Goal: Task Accomplishment & Management: Manage account settings

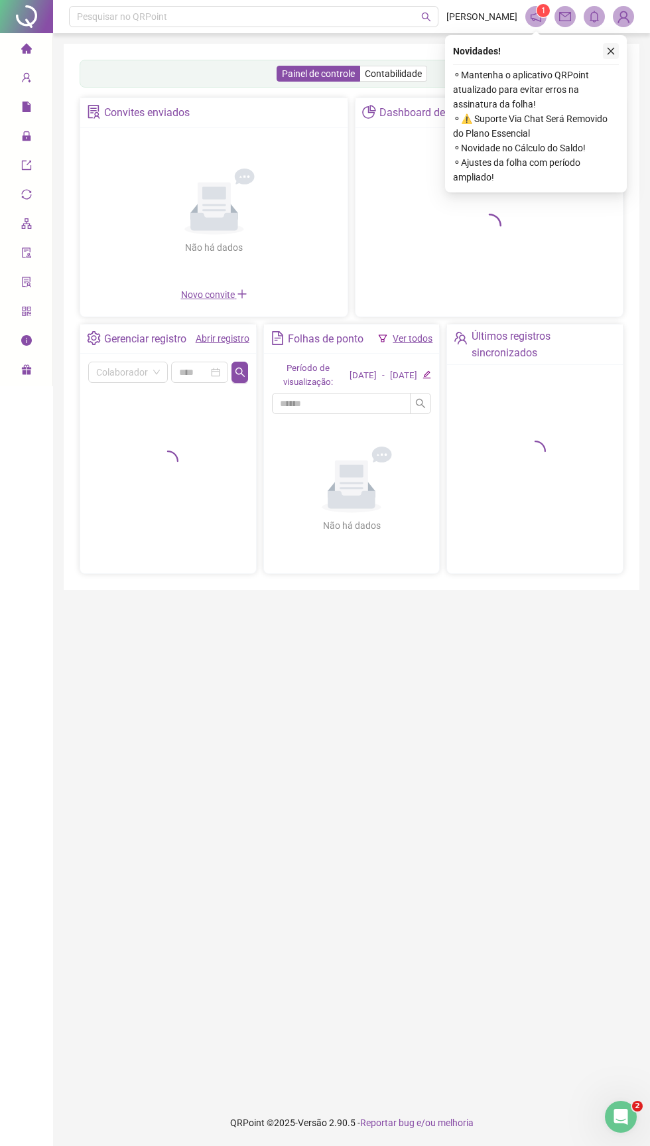
click at [610, 50] on icon "close" at bounding box center [611, 51] width 7 height 7
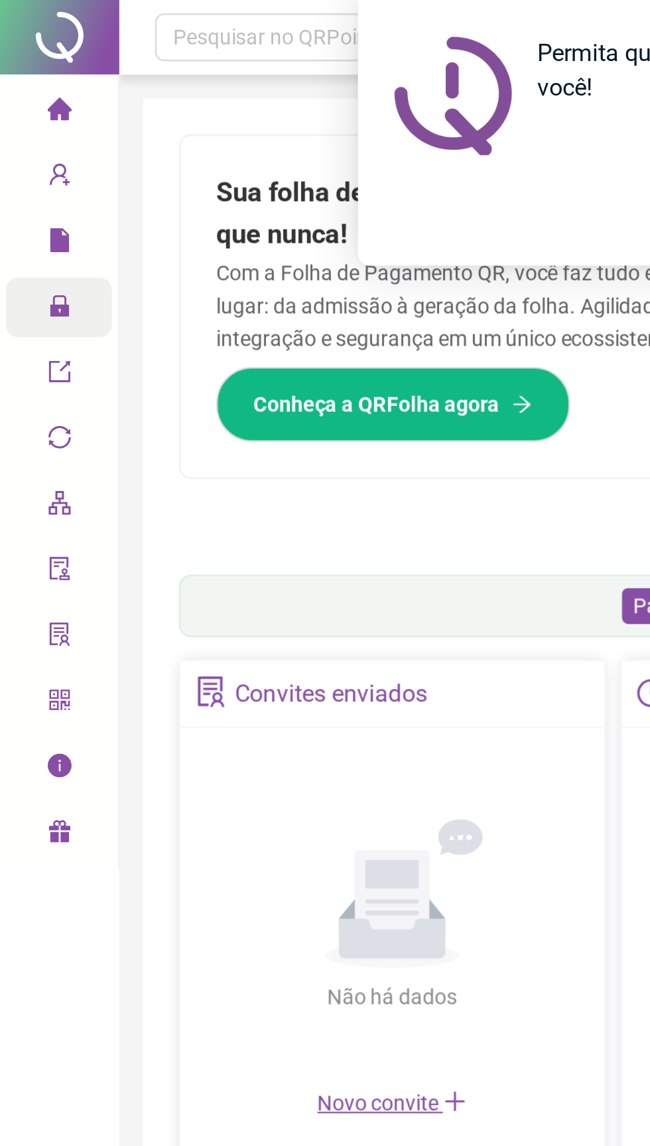
click at [33, 137] on icon at bounding box center [36, 137] width 7 height 0
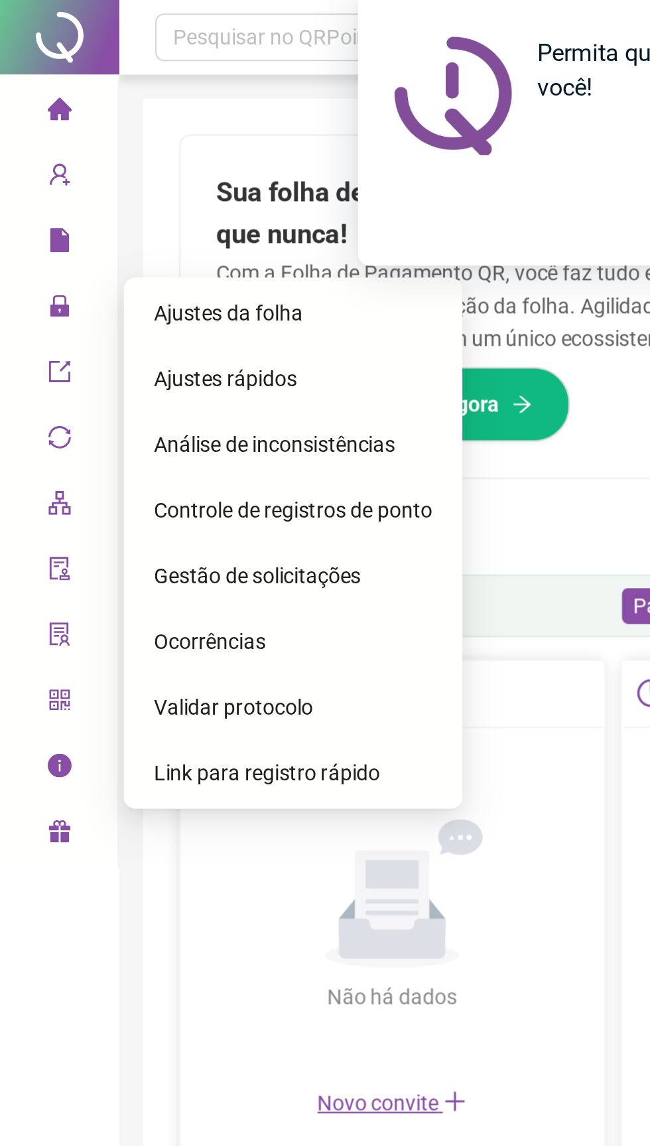
click at [35, 78] on div "Permita que o QRPoint envie notificações para você! Permitir Não, obrigado" at bounding box center [325, 59] width 650 height 118
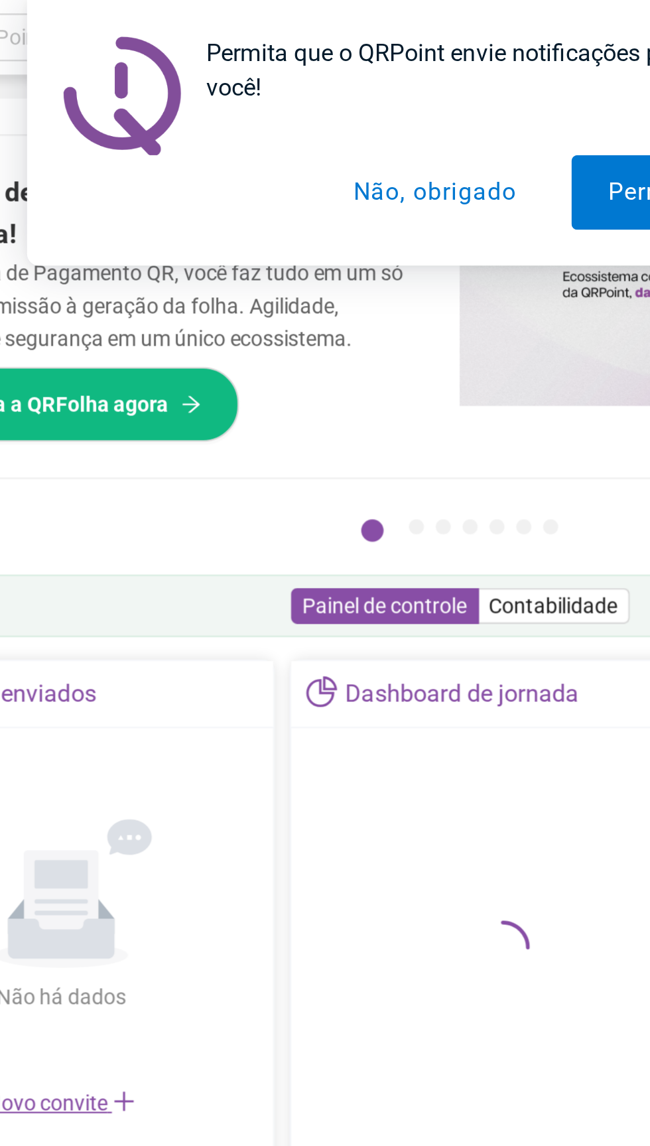
click at [348, 88] on button "Não, obrigado" at bounding box center [340, 85] width 105 height 33
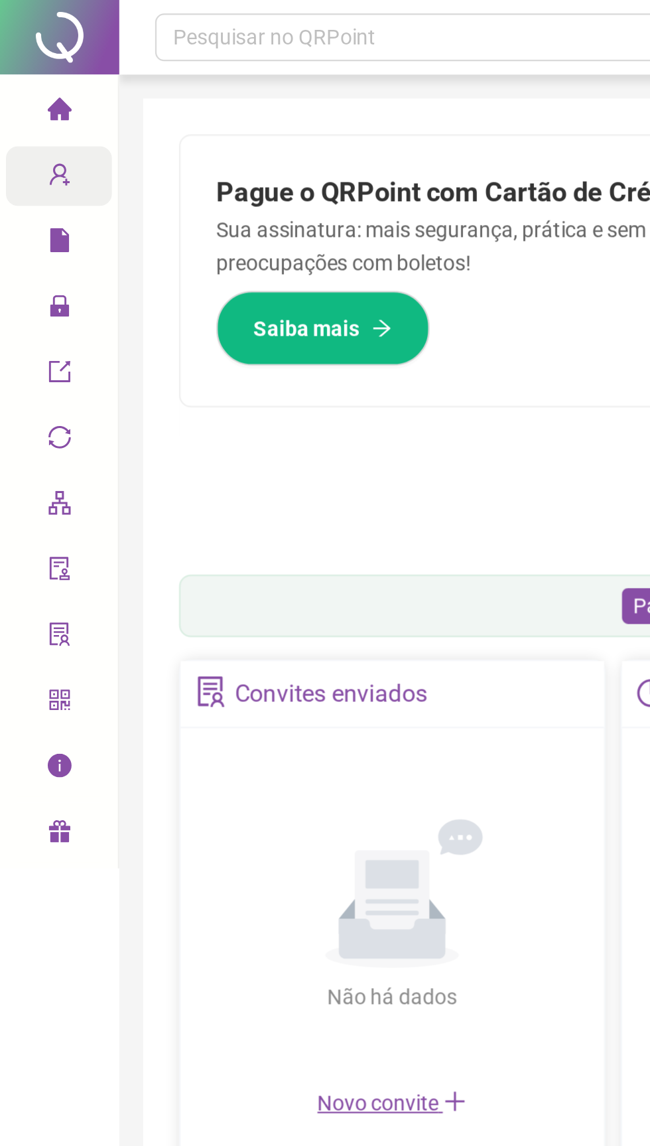
click at [31, 75] on icon "user-add" at bounding box center [26, 77] width 11 height 11
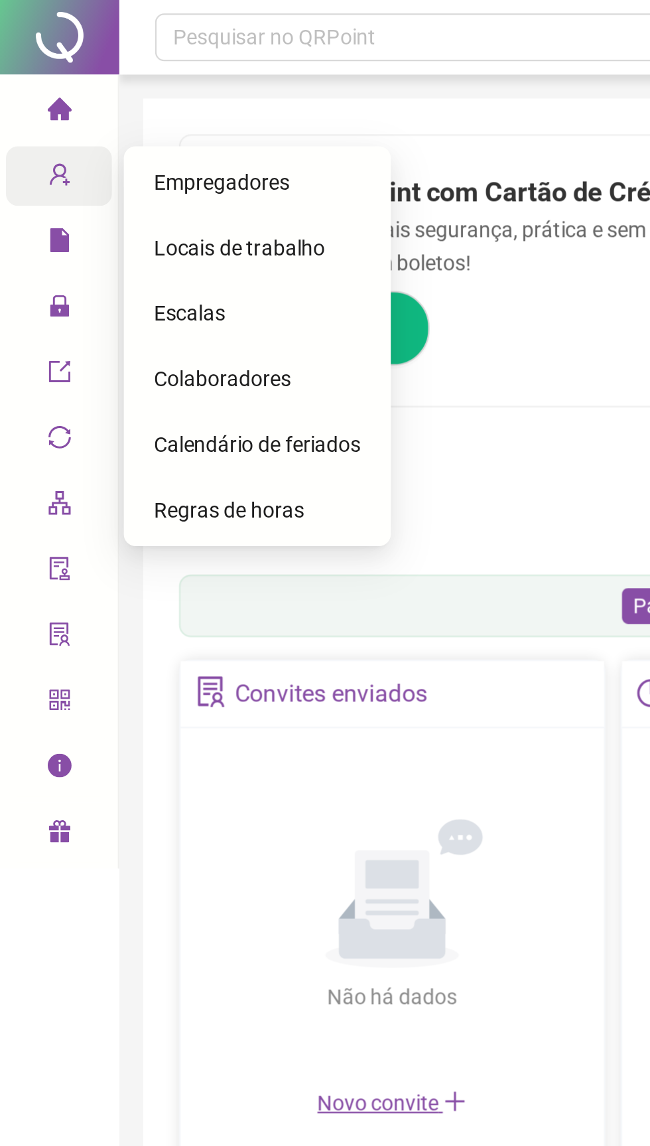
click at [112, 172] on span "Colaboradores" at bounding box center [98, 168] width 61 height 11
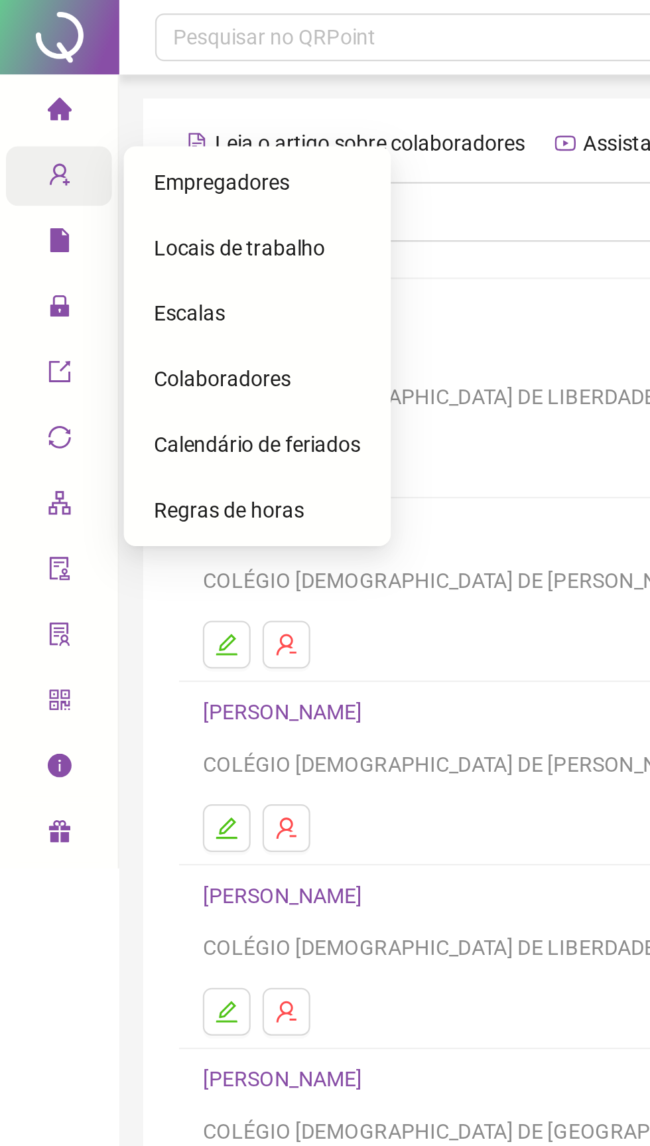
click at [112, 171] on span "Colaboradores" at bounding box center [98, 168] width 61 height 11
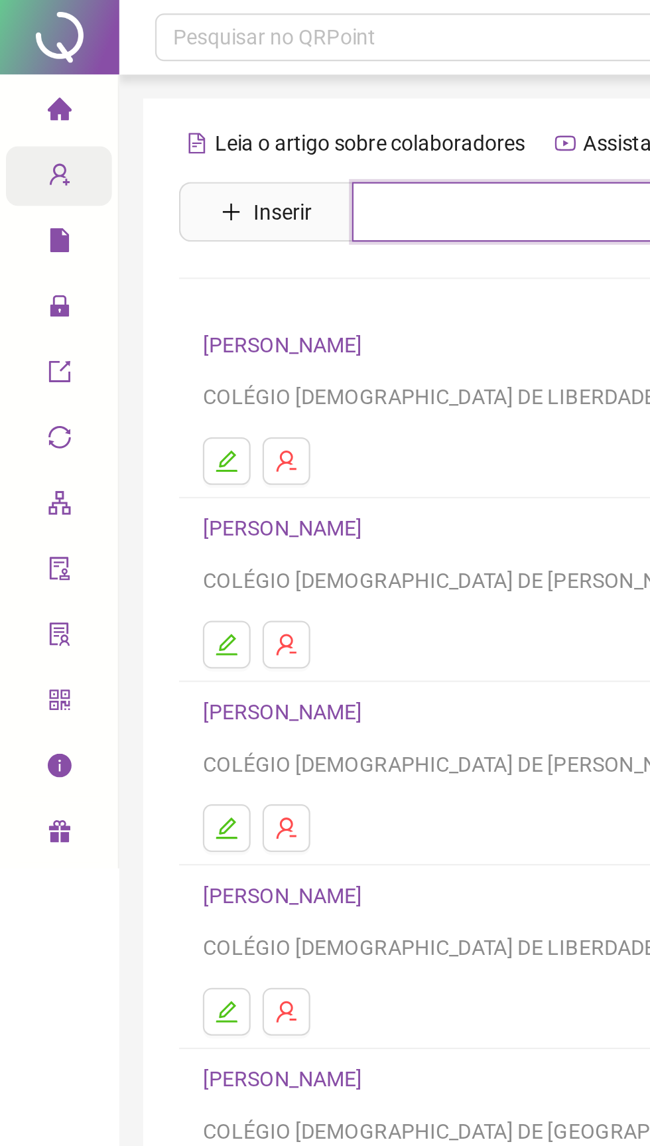
click at [210, 86] on input "text" at bounding box center [361, 94] width 409 height 27
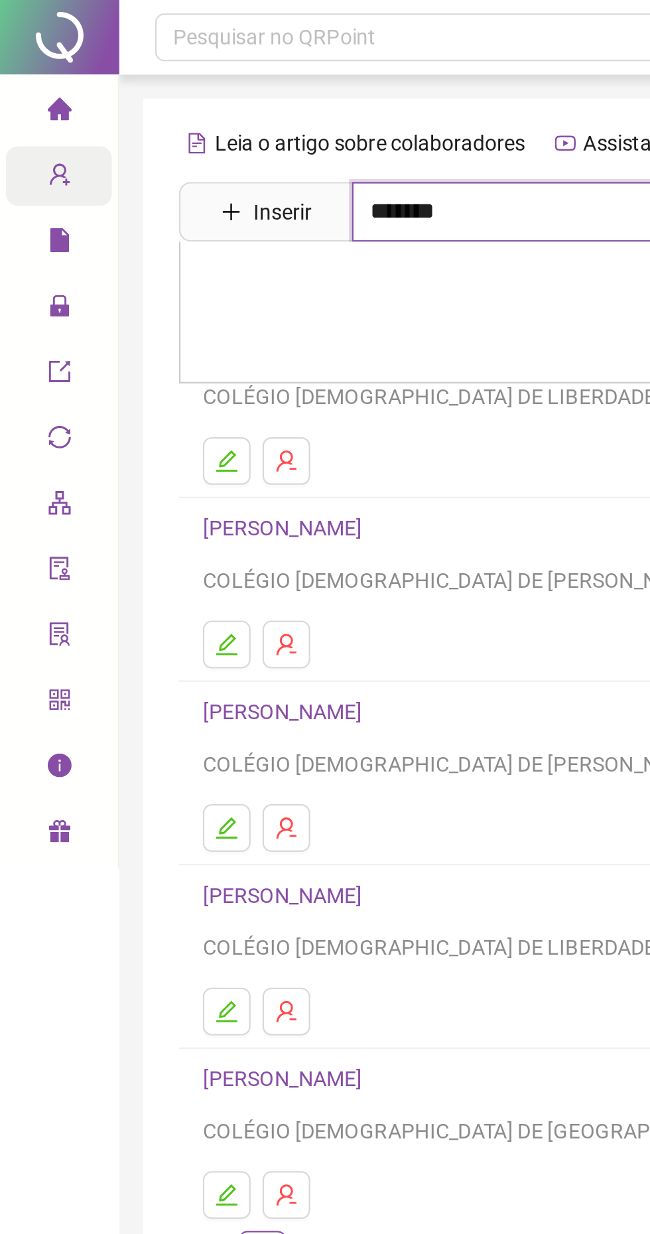
type input "*******"
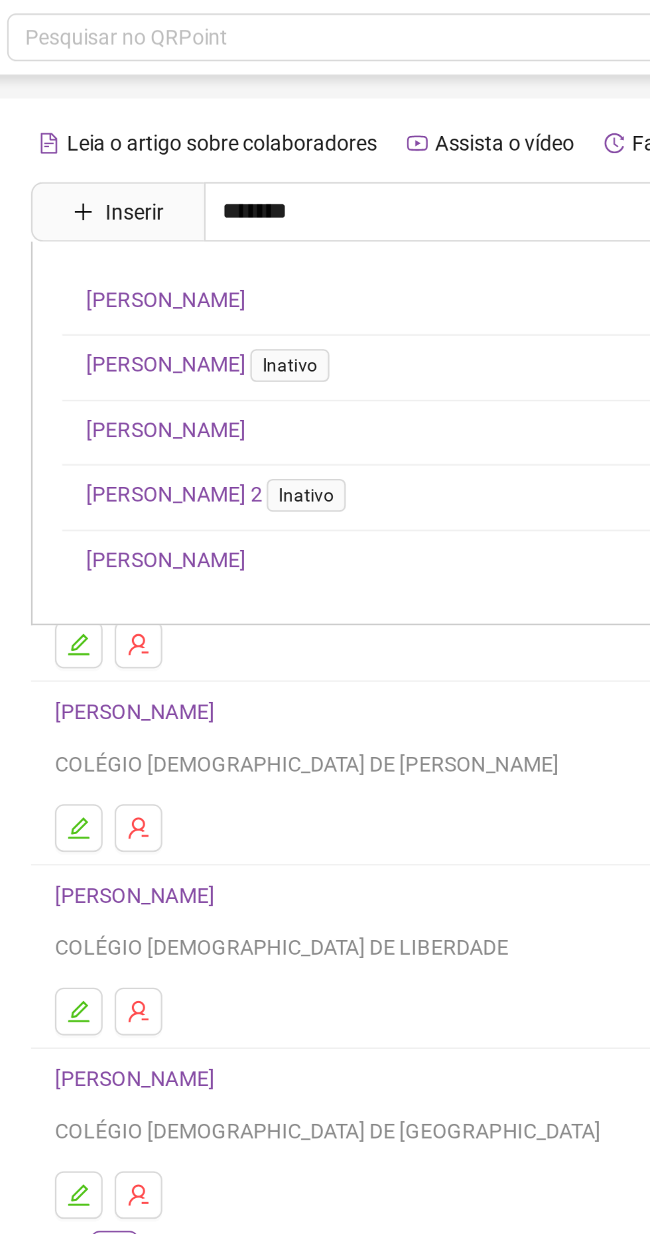
click at [175, 188] on link "[PERSON_NAME]" at bounding box center [139, 191] width 71 height 11
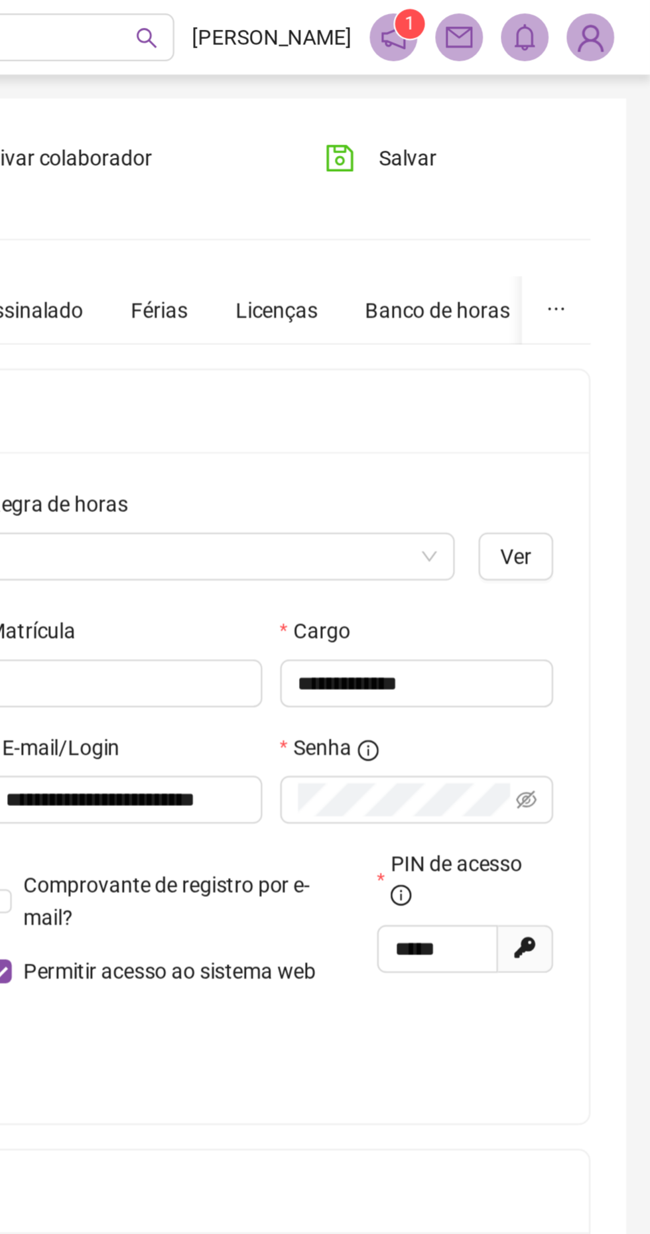
click at [622, 21] on img at bounding box center [624, 17] width 20 height 20
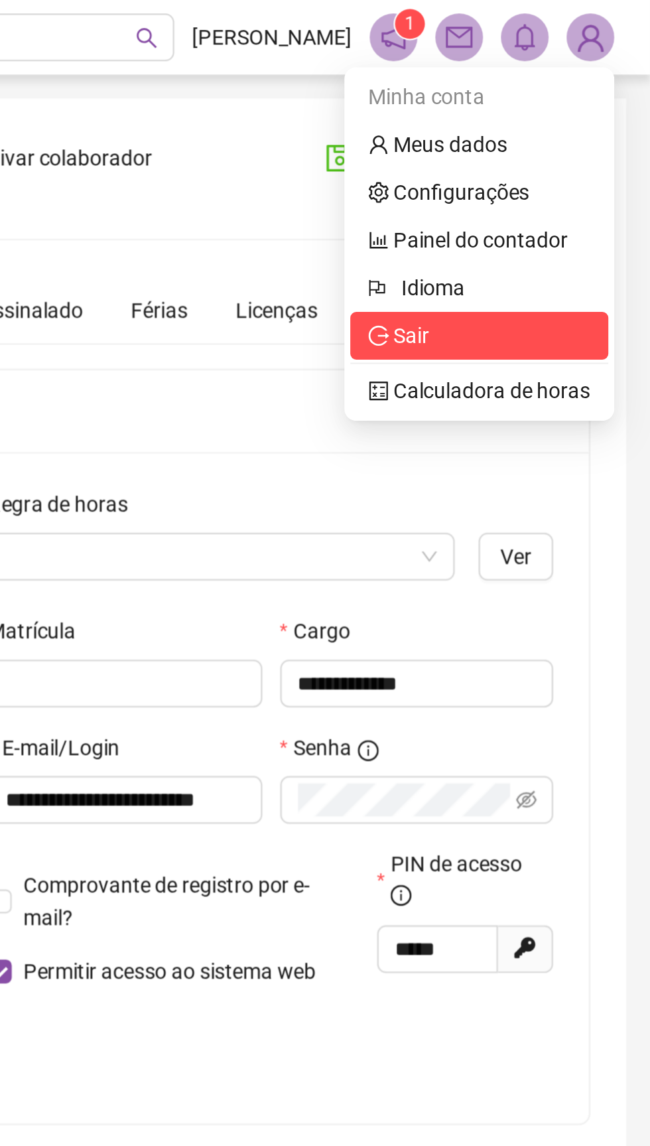
click at [539, 155] on span "Sair" at bounding box center [544, 149] width 16 height 11
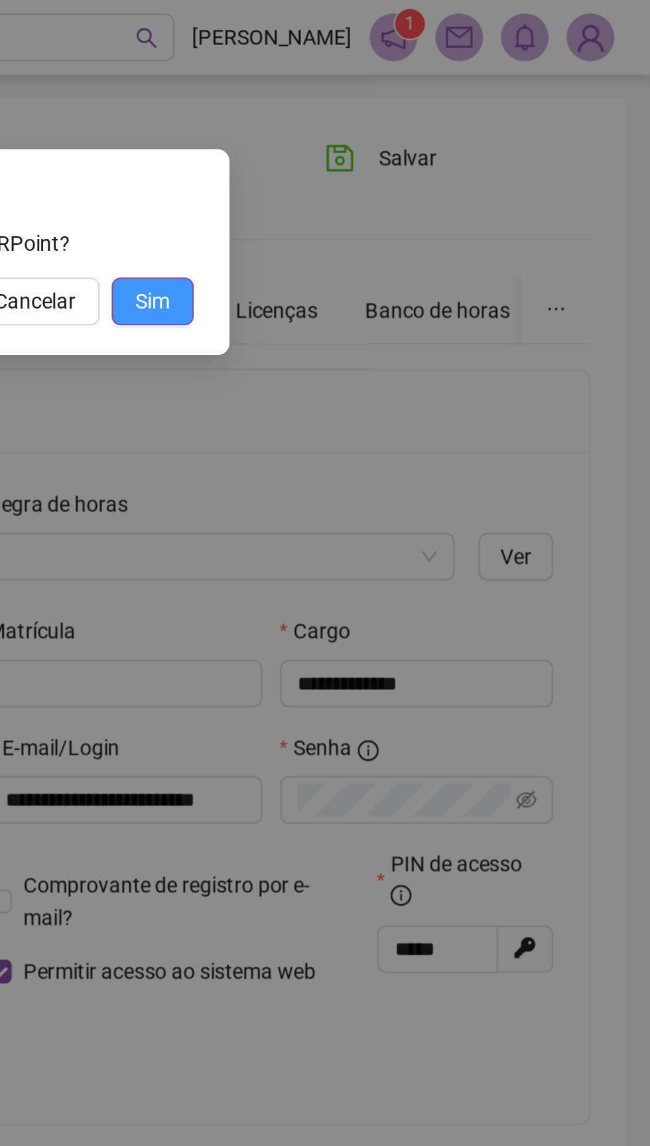
click at [434, 143] on button "Sim" at bounding box center [429, 133] width 36 height 21
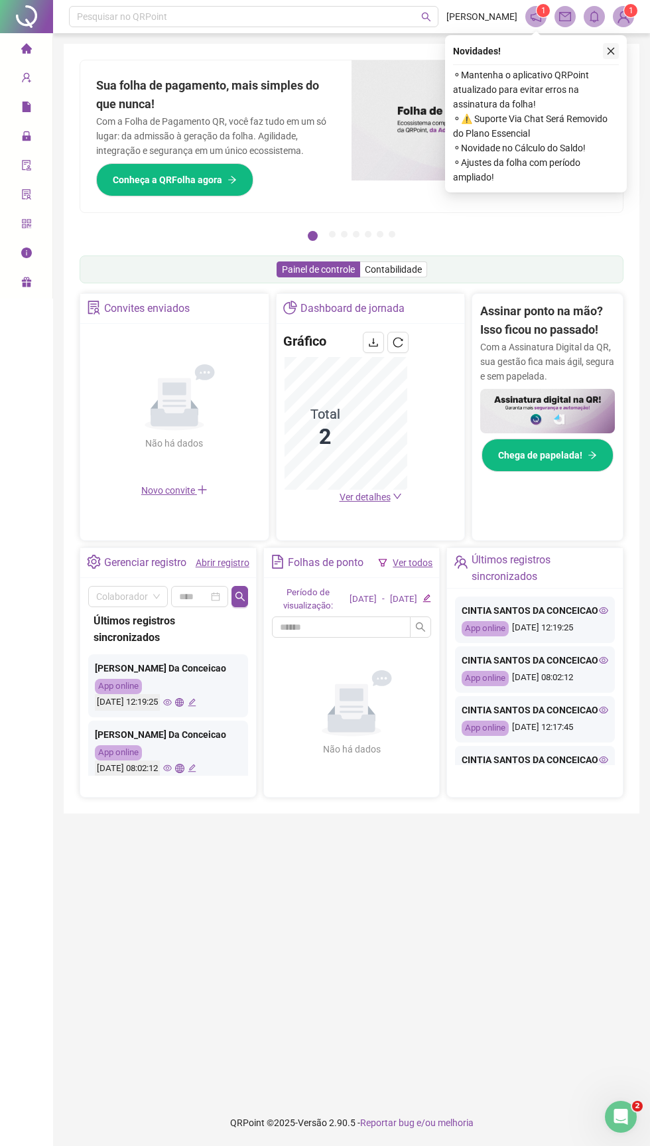
click at [610, 50] on icon "close" at bounding box center [611, 51] width 7 height 7
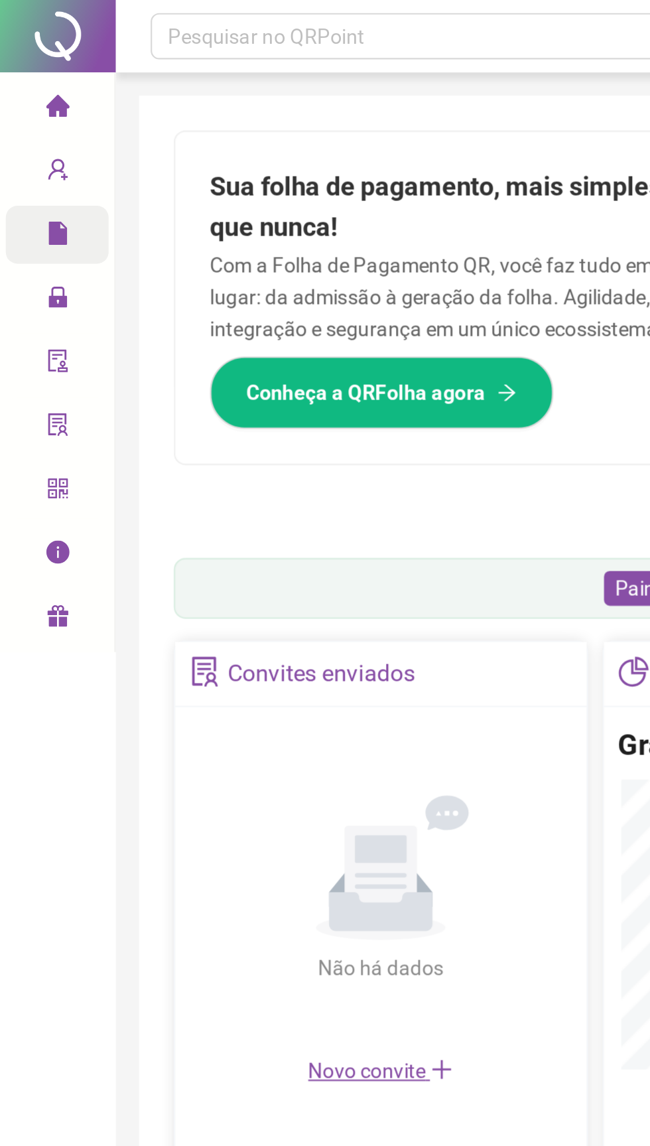
click at [31, 114] on span "file" at bounding box center [26, 109] width 11 height 27
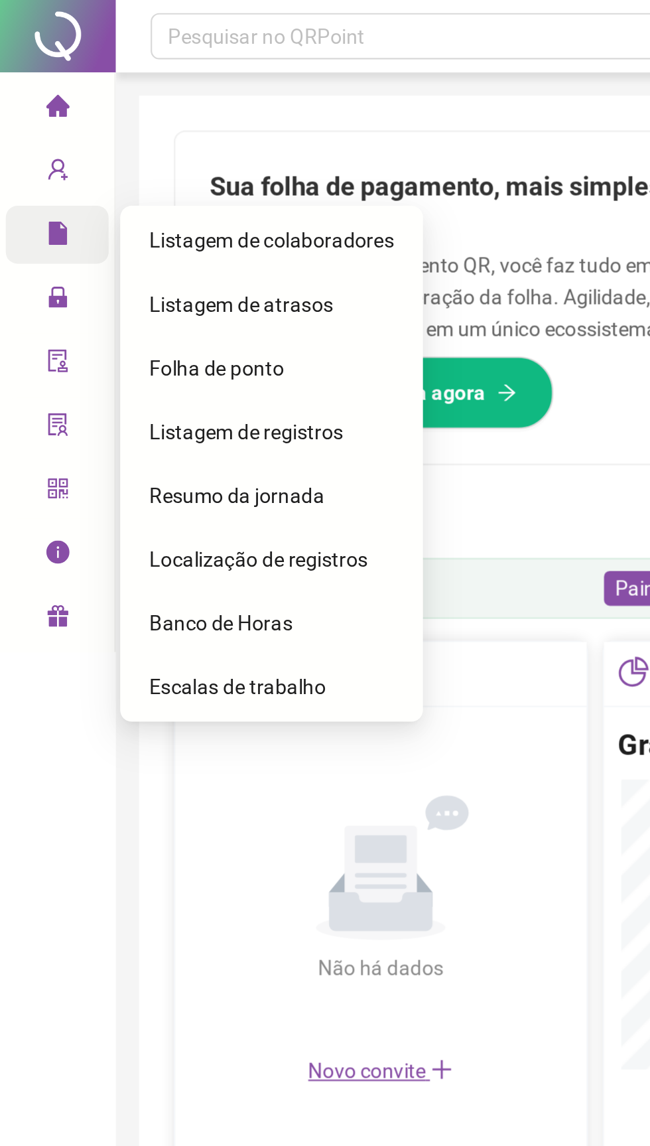
click at [107, 172] on span "Folha de ponto" at bounding box center [99, 168] width 62 height 11
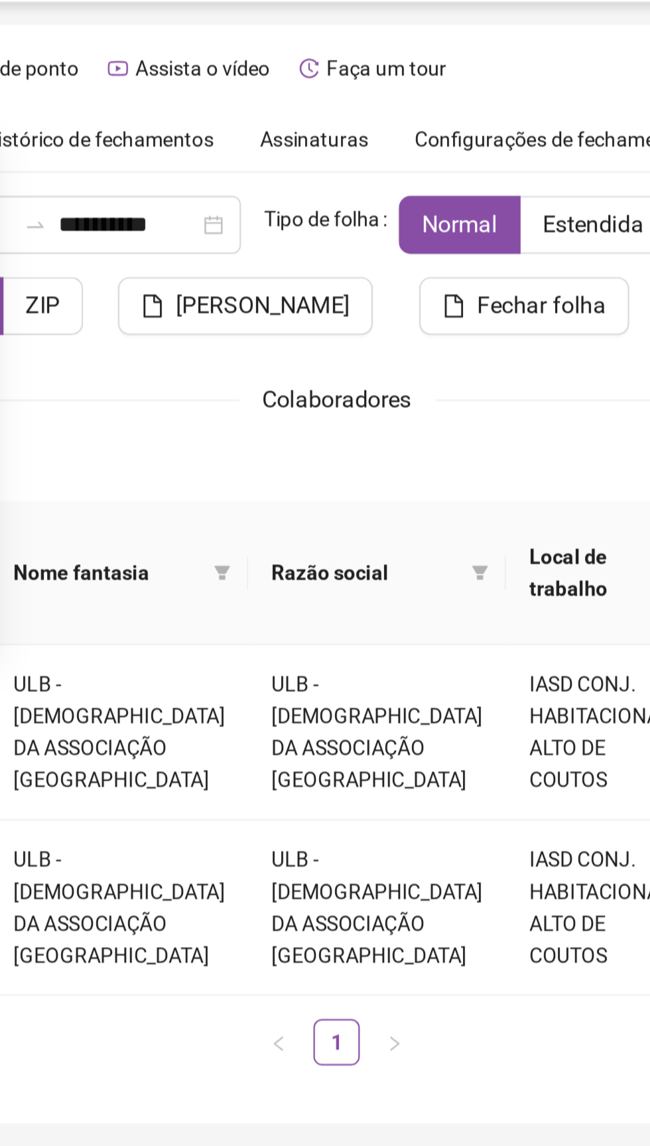
click at [341, 97] on span "Assinaturas" at bounding box center [341, 96] width 50 height 9
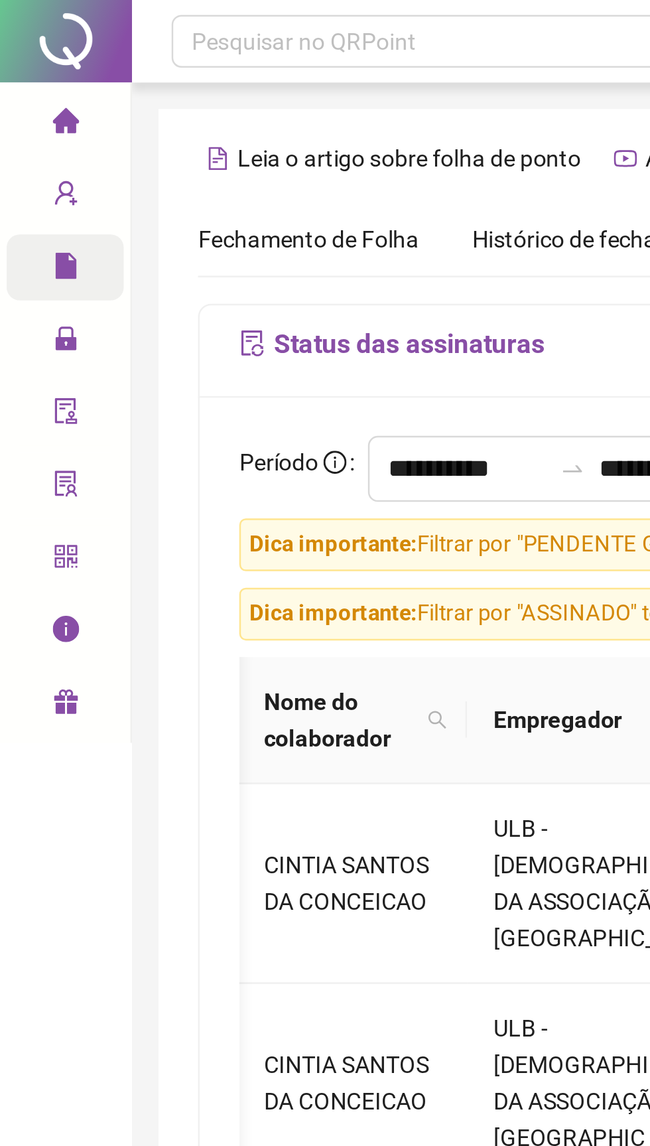
scroll to position [0, 92]
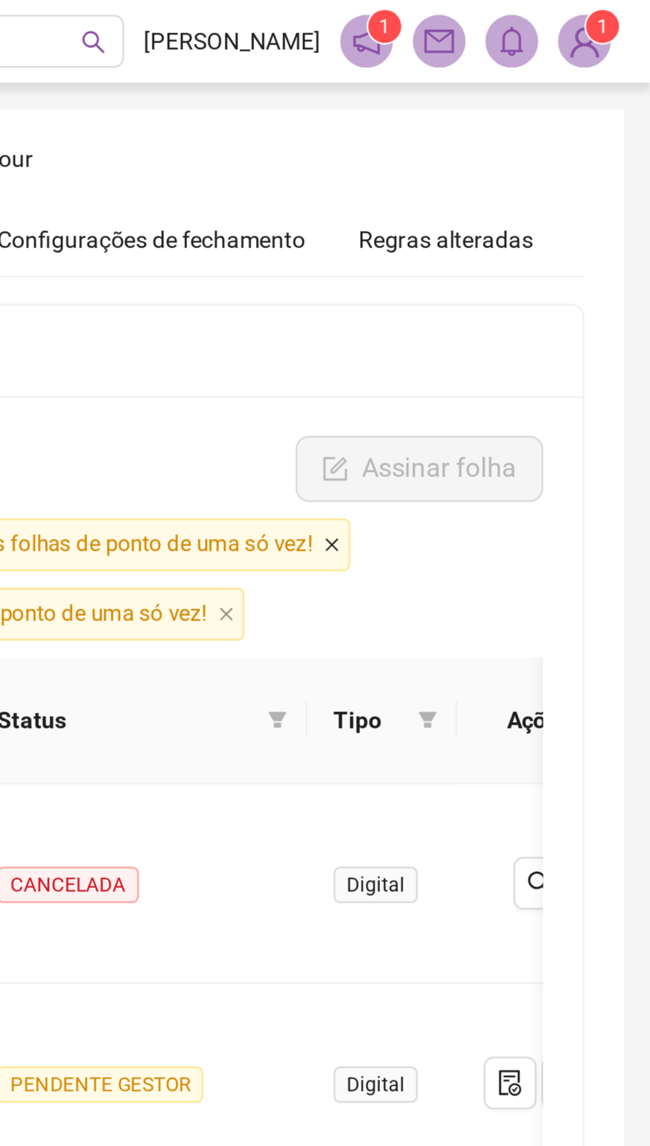
click at [524, 218] on icon "close" at bounding box center [522, 219] width 7 height 7
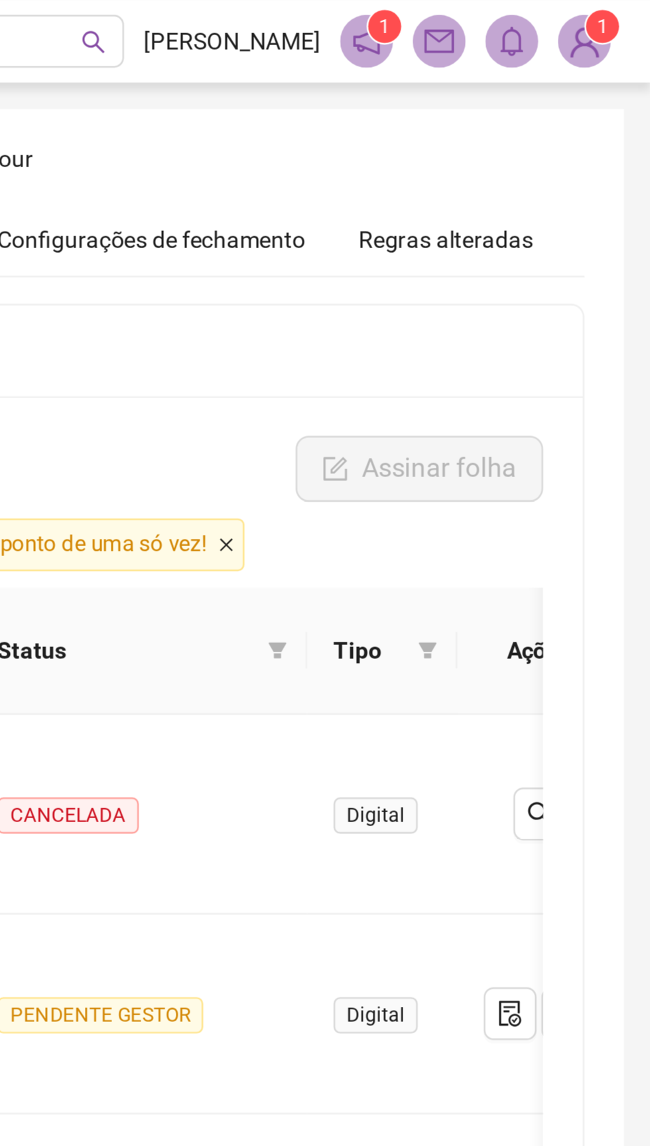
click at [482, 218] on icon "close" at bounding box center [479, 218] width 5 height 5
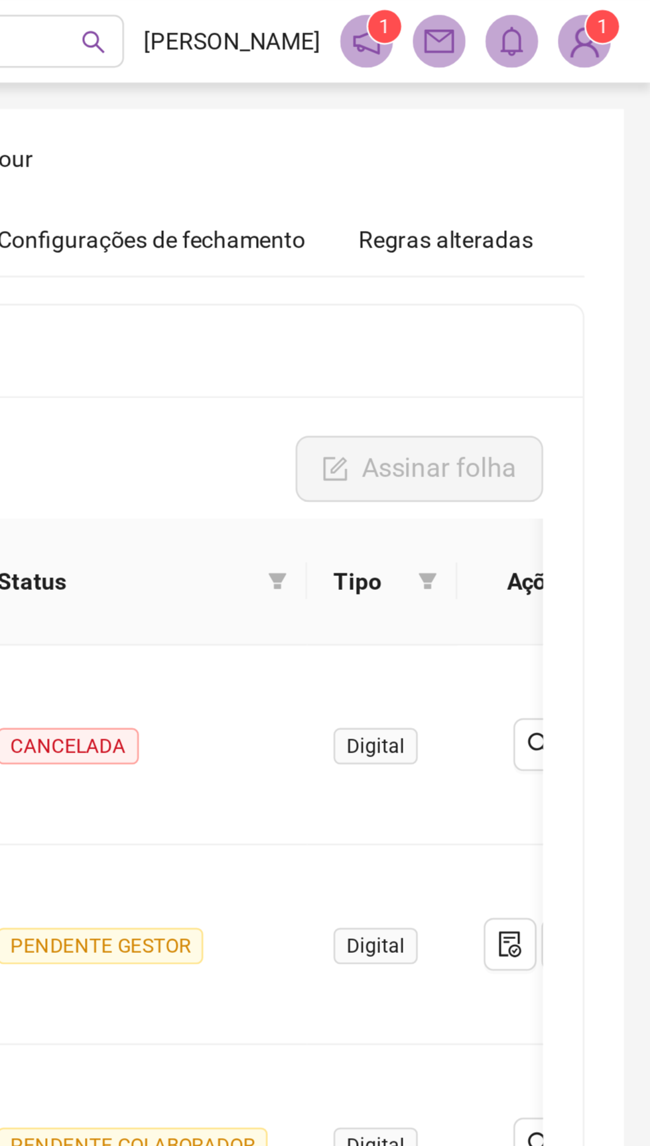
click at [622, 19] on img at bounding box center [624, 17] width 20 height 20
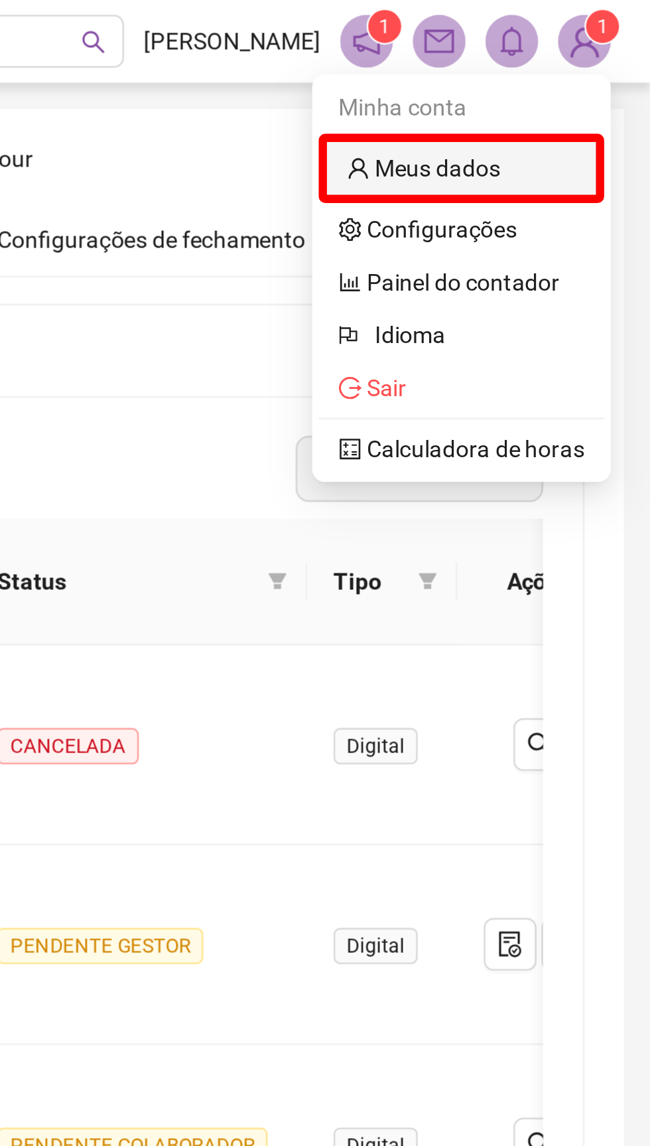
click at [551, 62] on link "Meus dados" at bounding box center [559, 67] width 62 height 11
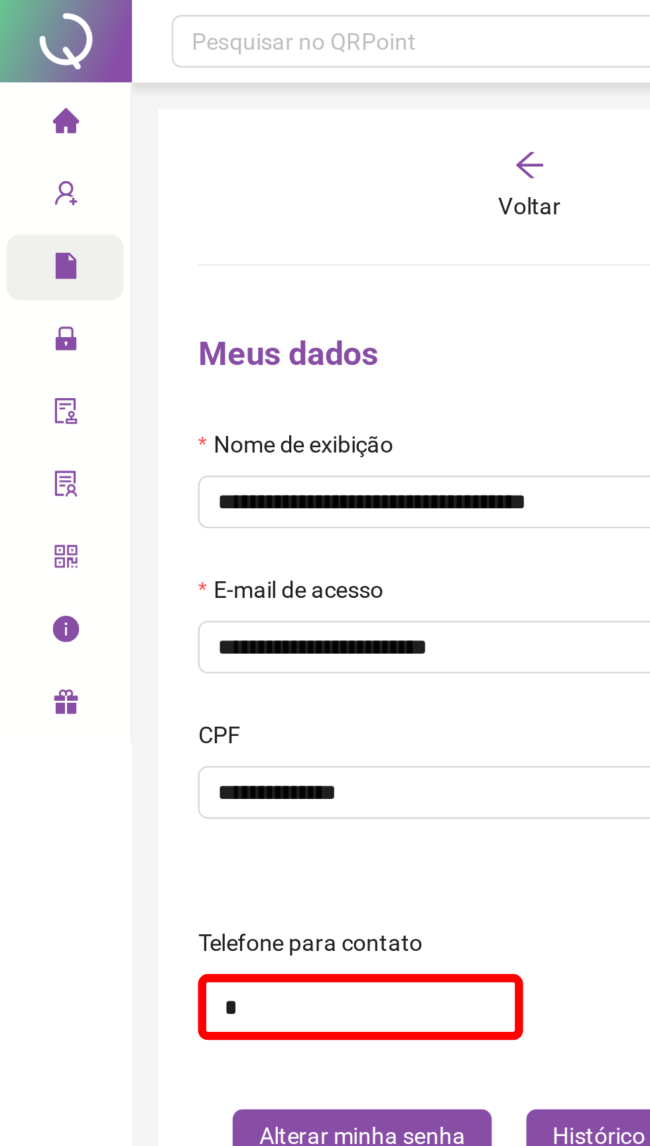
click at [218, 74] on div "Voltar" at bounding box center [213, 75] width 82 height 31
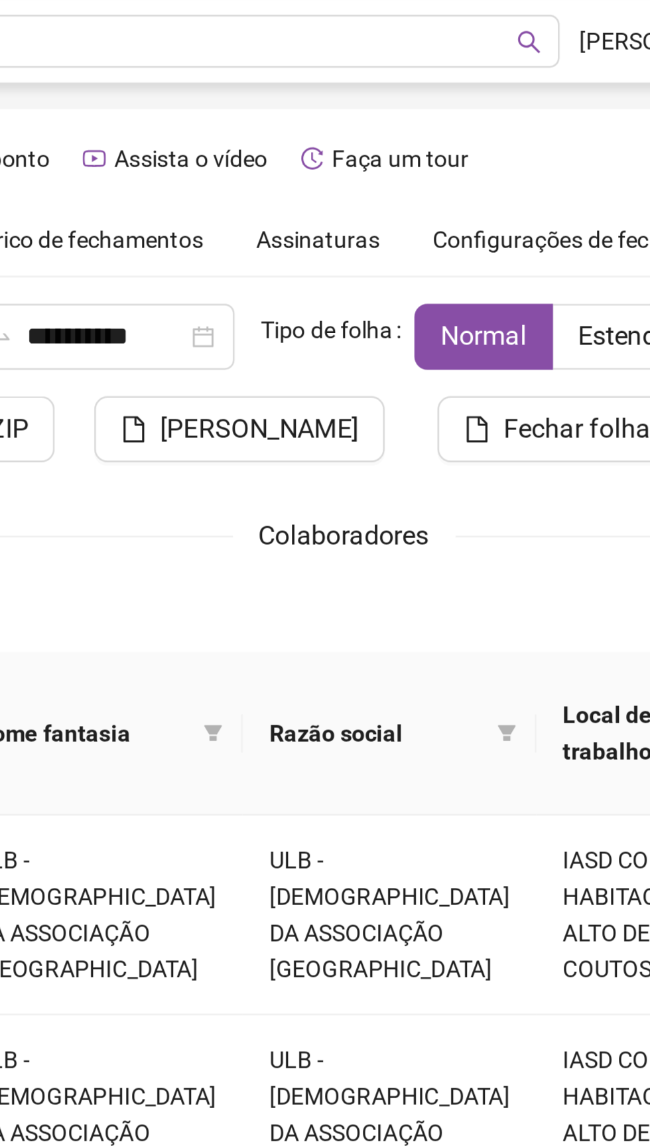
click at [348, 92] on span "Assinaturas" at bounding box center [341, 96] width 50 height 9
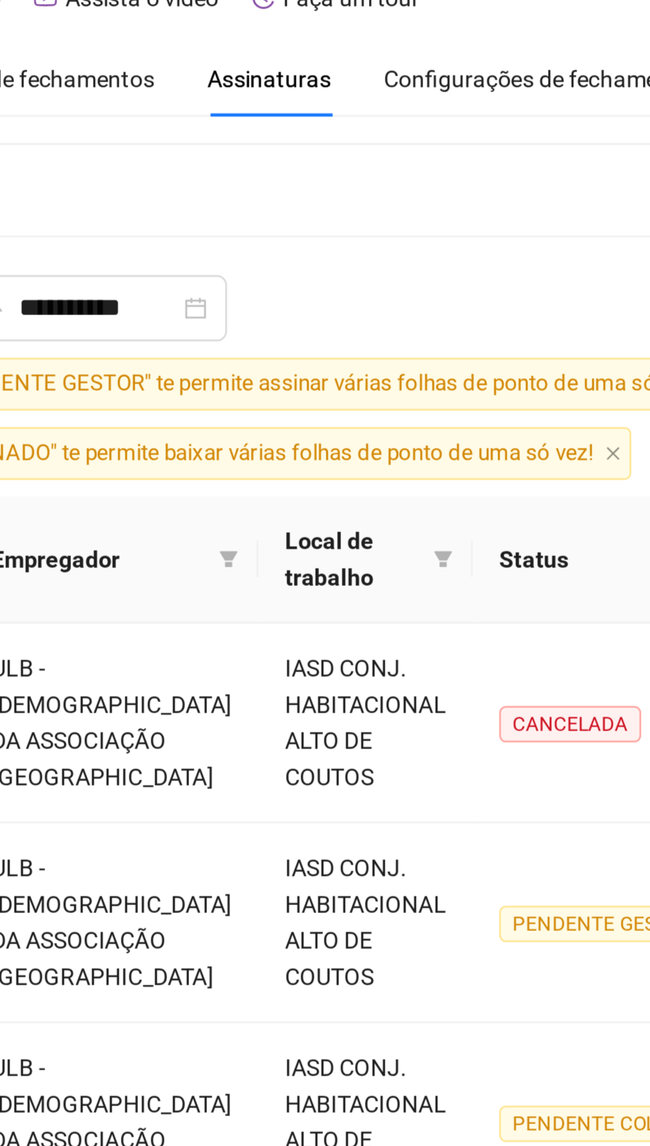
scroll to position [0, 92]
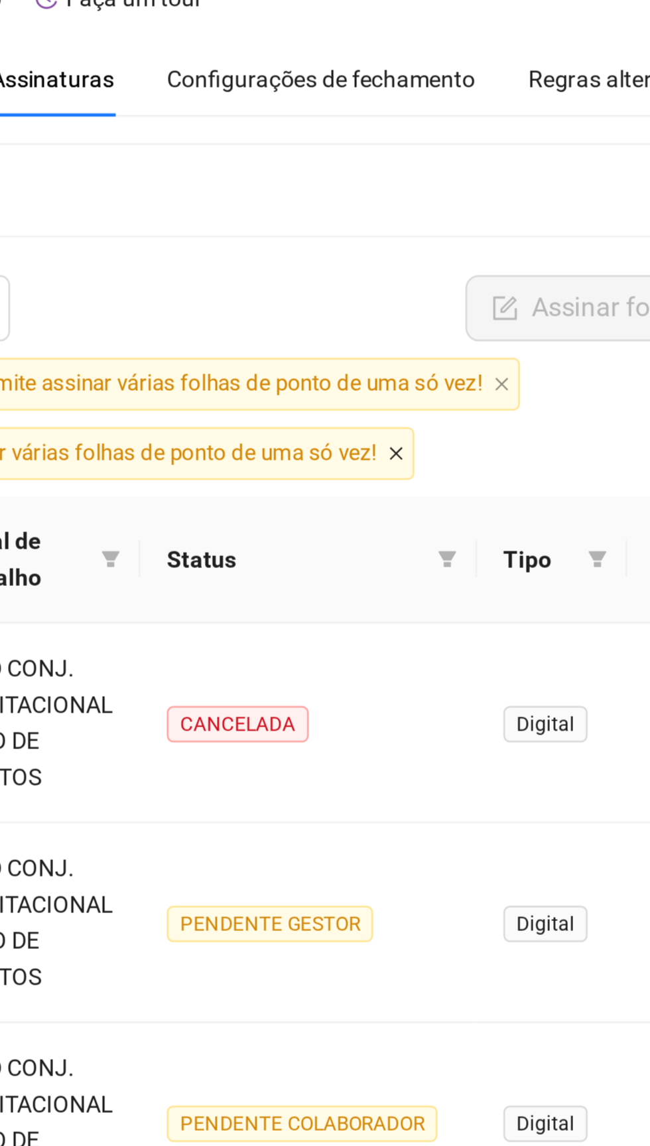
click at [482, 246] on icon "close" at bounding box center [479, 246] width 5 height 5
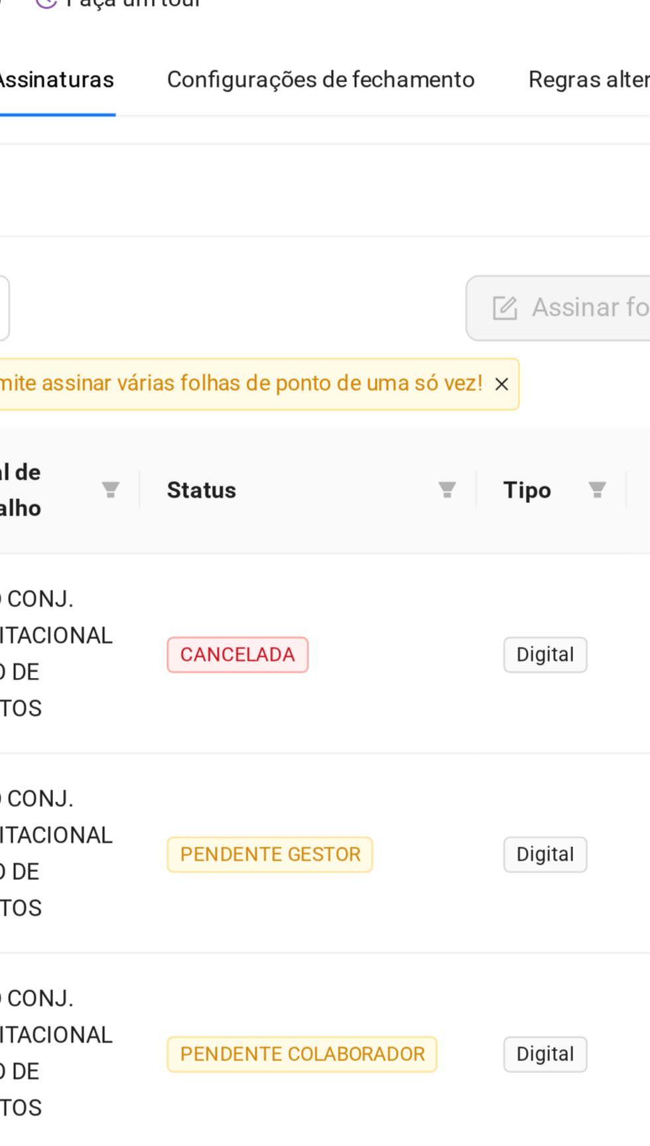
click at [525, 218] on icon "close" at bounding box center [522, 219] width 7 height 7
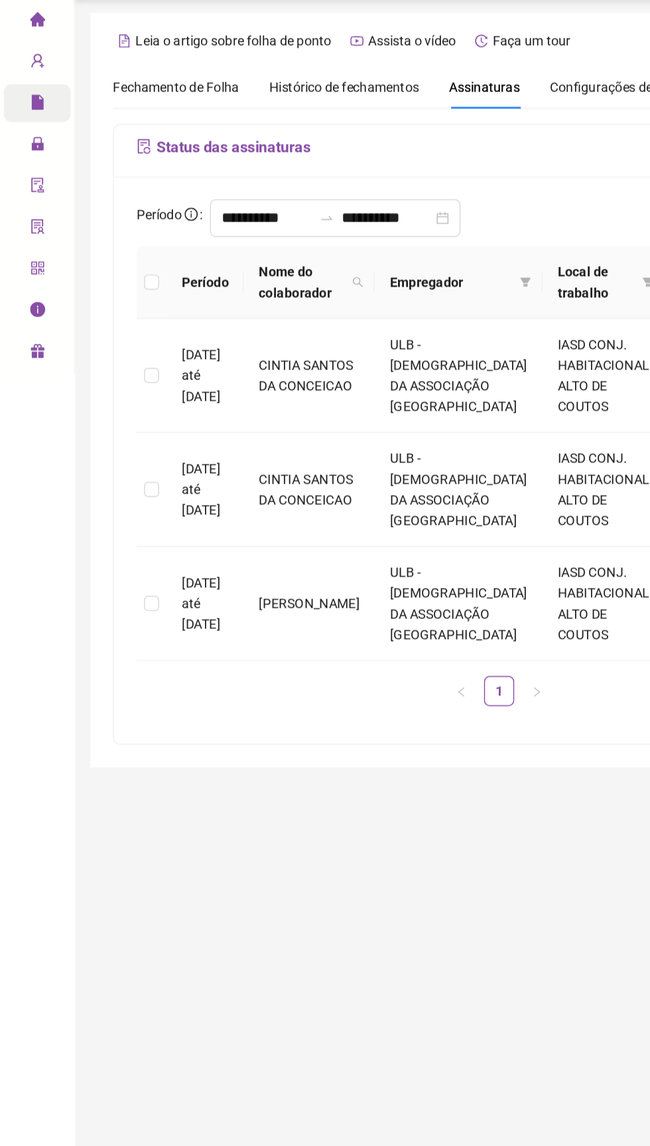
scroll to position [0, 0]
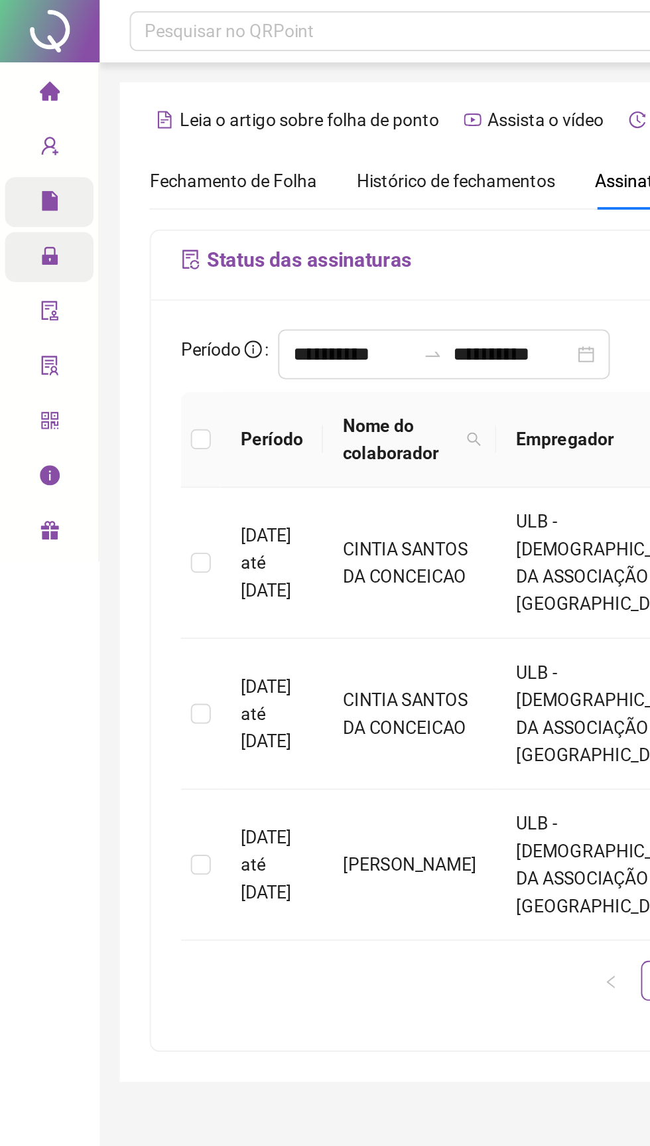
click at [21, 141] on div "Administração" at bounding box center [26, 136] width 47 height 27
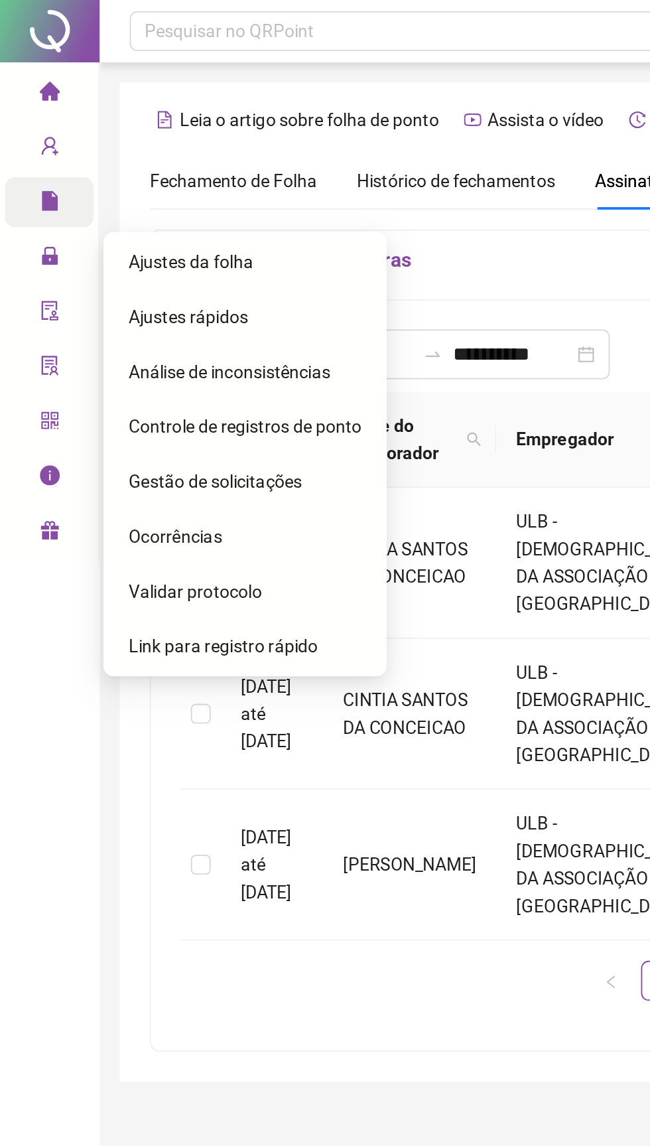
click at [95, 171] on span "Ajustes rápidos" at bounding box center [100, 168] width 64 height 11
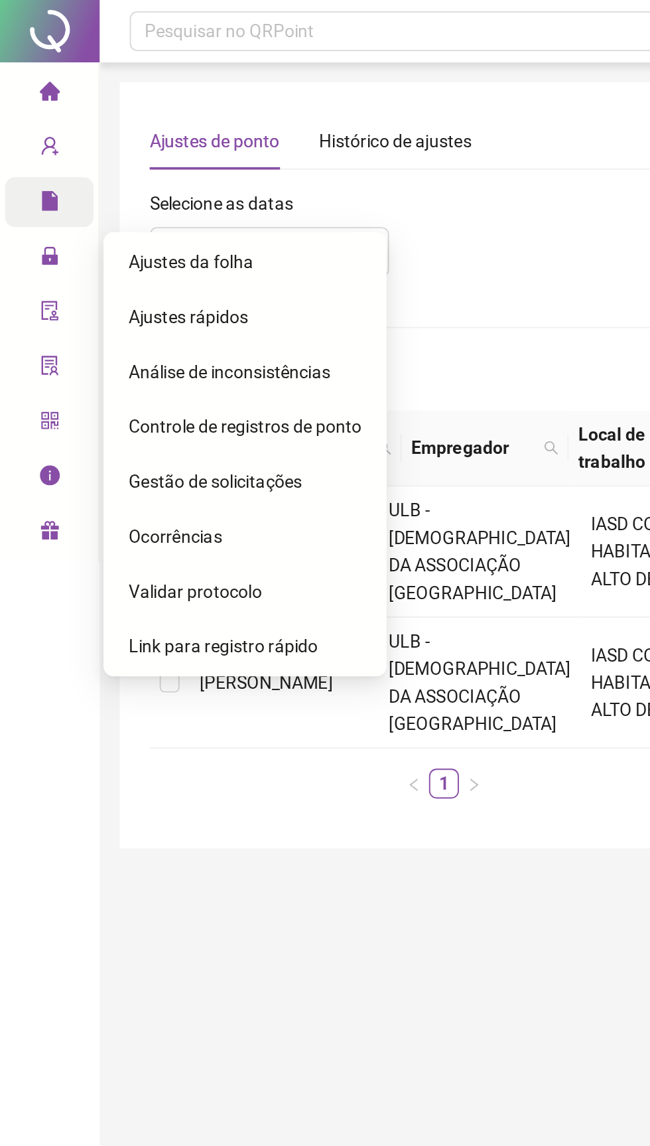
click at [92, 172] on span "Ajustes rápidos" at bounding box center [100, 168] width 64 height 11
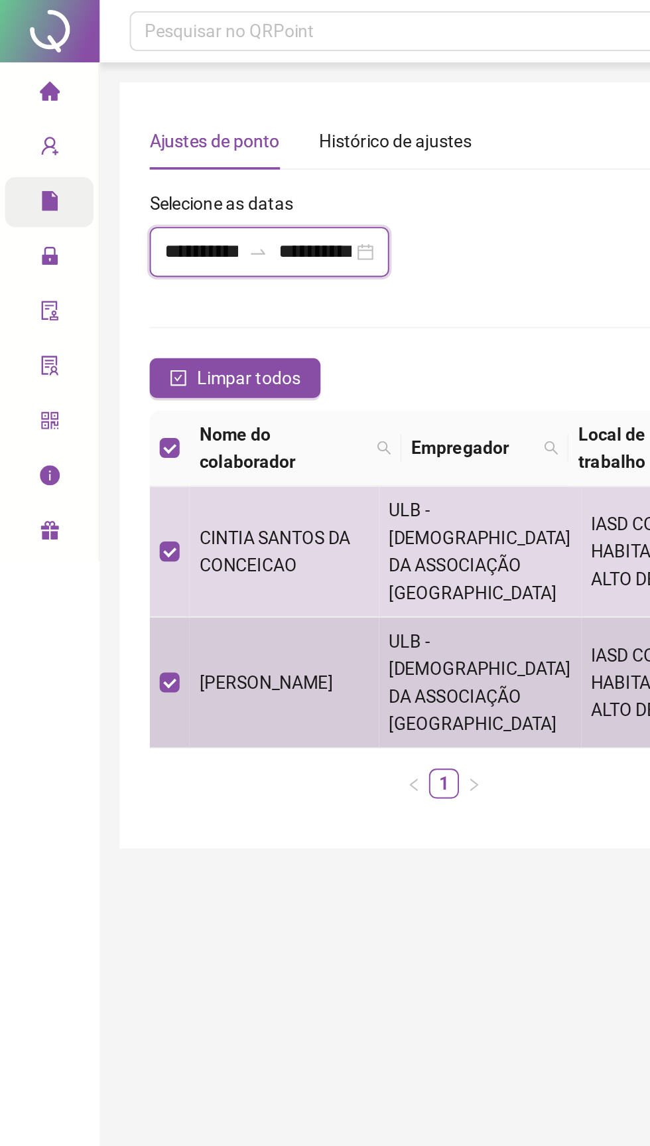
click at [94, 133] on input "**********" at bounding box center [107, 134] width 39 height 16
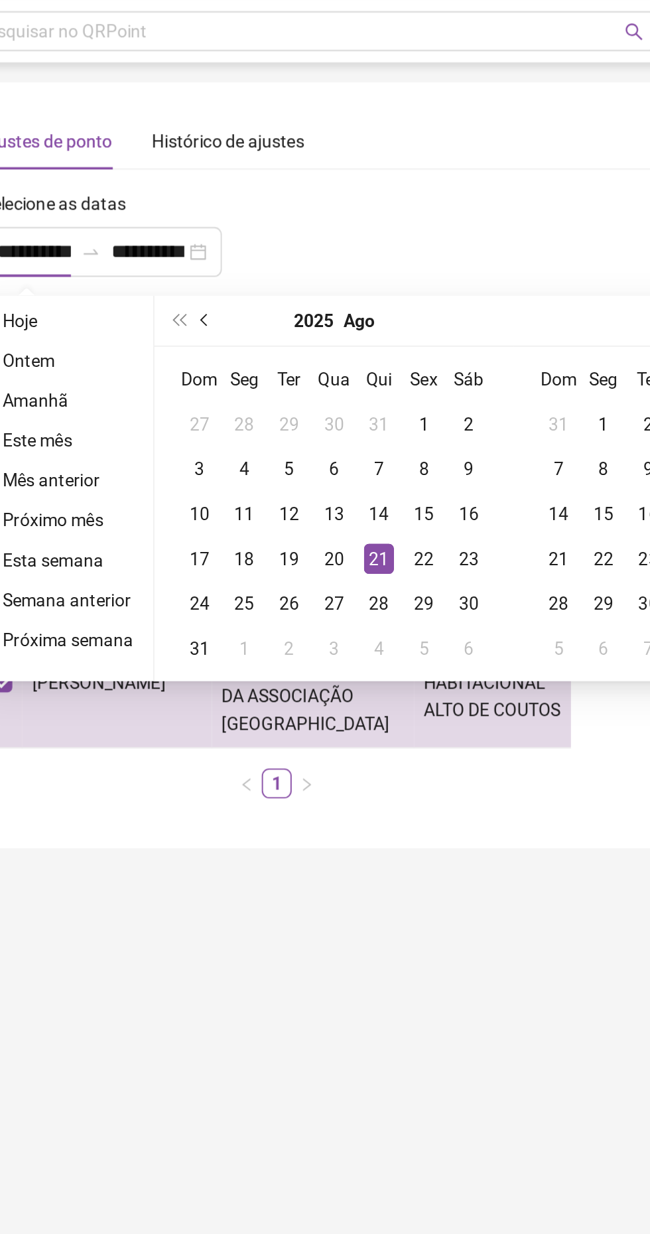
click at [198, 170] on span "prev-year" at bounding box center [199, 170] width 7 height 7
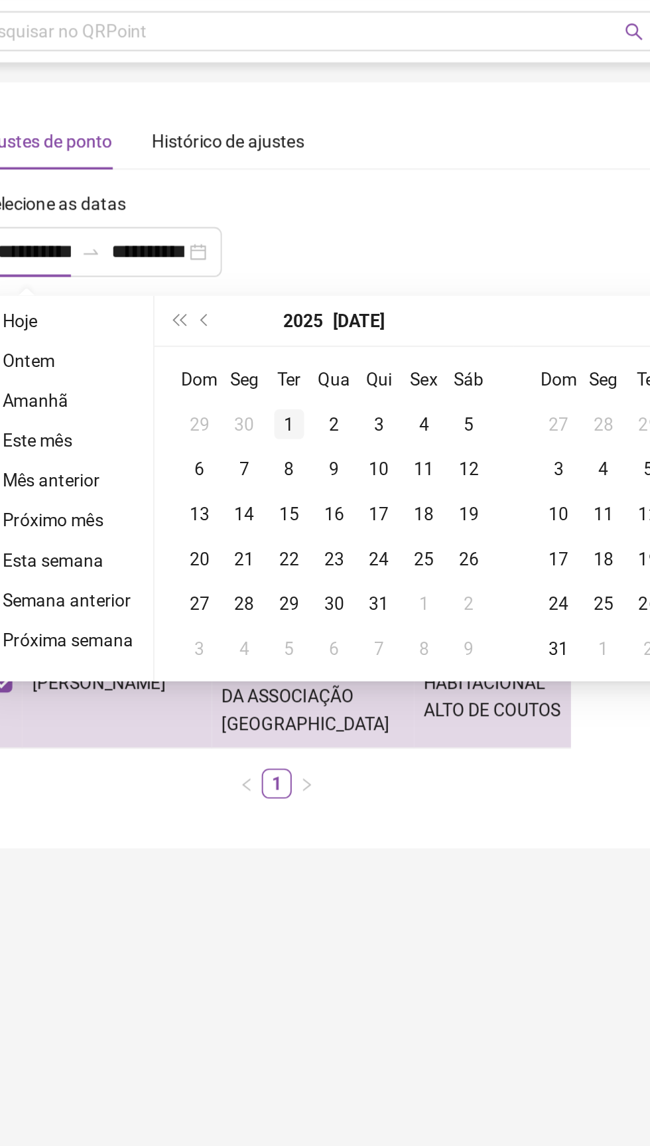
click at [245, 222] on div "1" at bounding box center [243, 226] width 16 height 16
type input "**********"
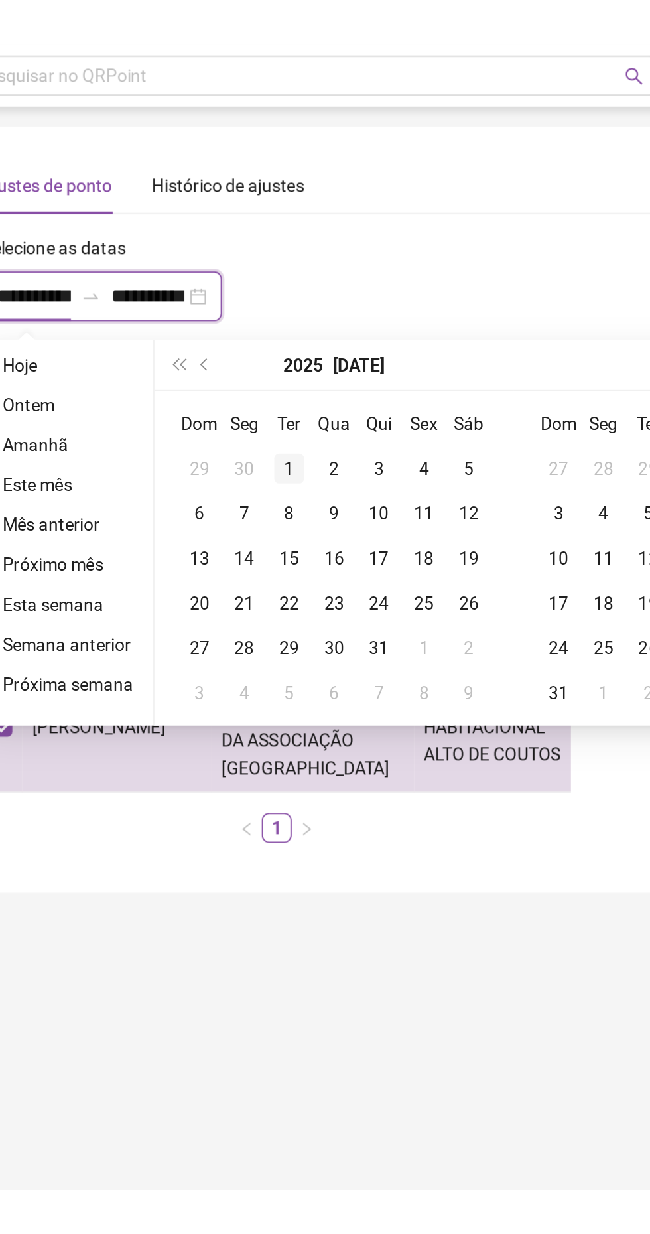
scroll to position [0, 17]
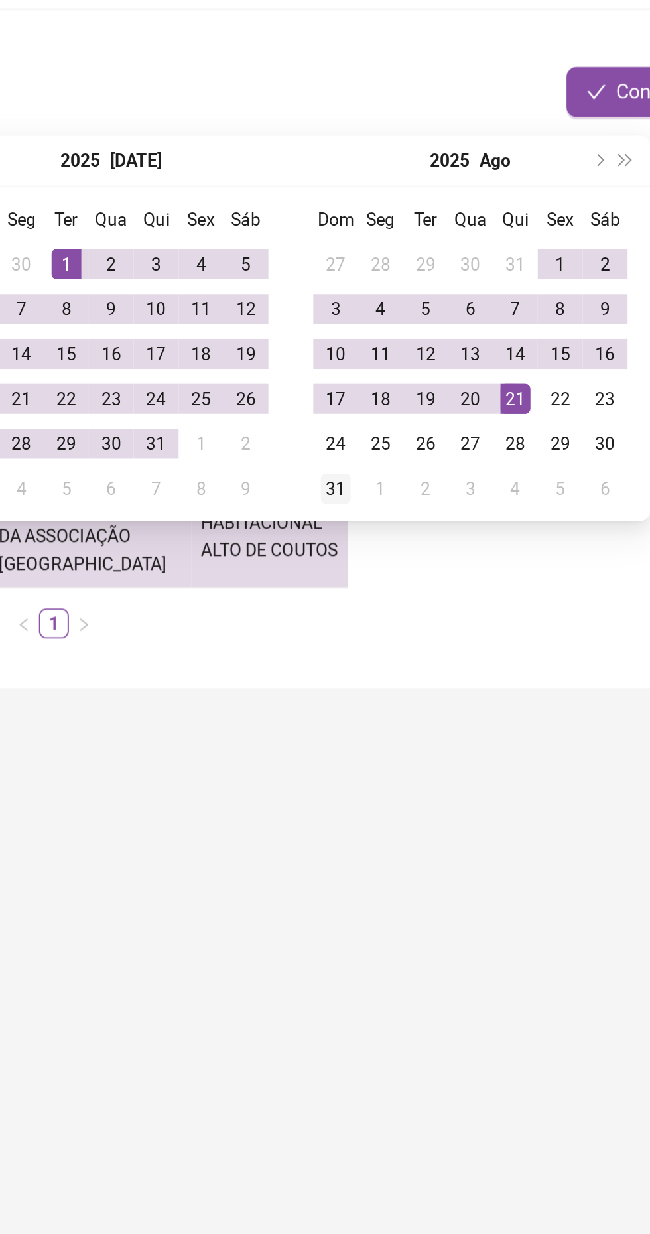
click at [388, 342] on div "31" at bounding box center [386, 345] width 16 height 16
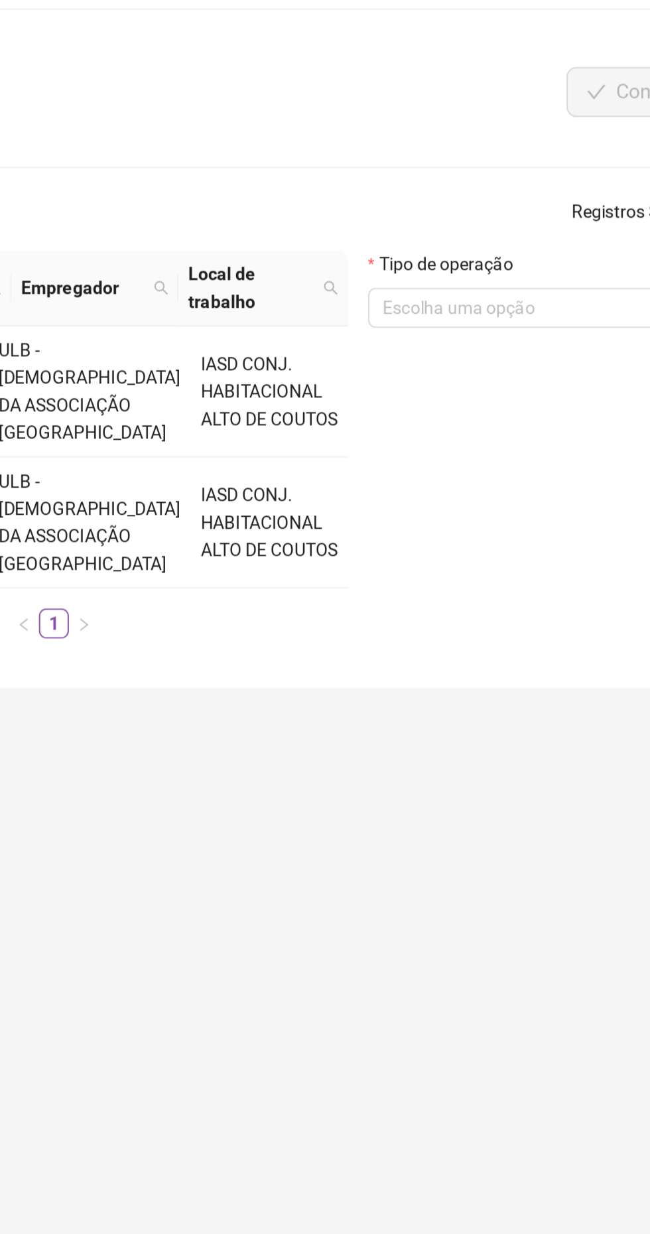
type input "**********"
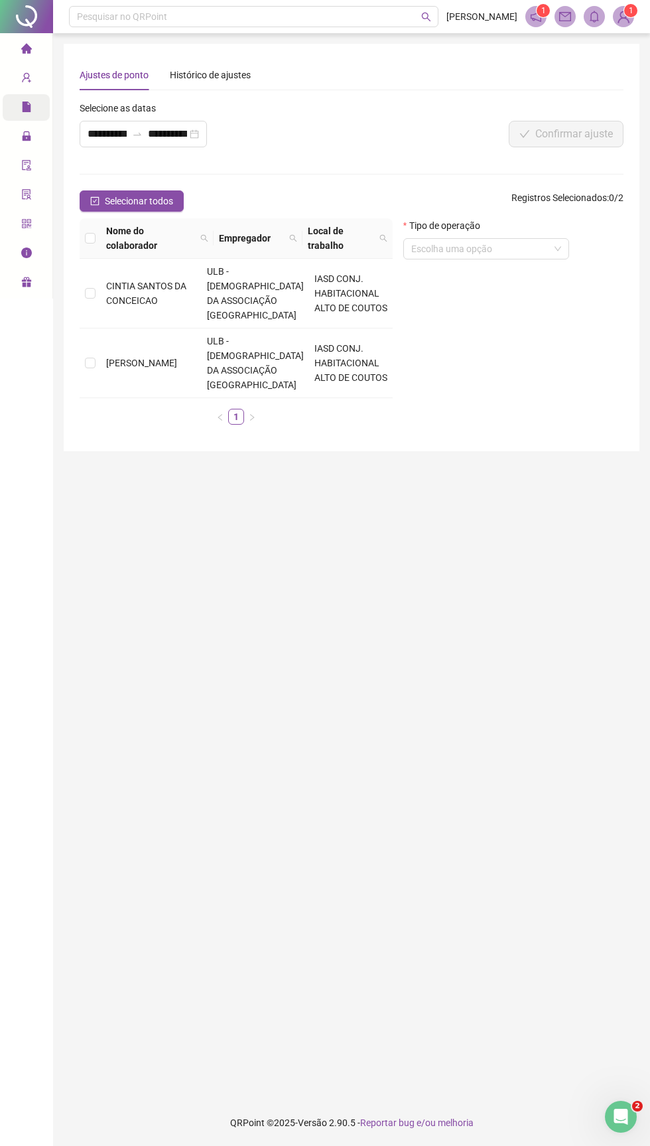
scroll to position [13, 0]
click at [201, 234] on icon "search" at bounding box center [204, 238] width 8 height 8
click at [175, 328] on td "[PERSON_NAME]" at bounding box center [151, 363] width 101 height 70
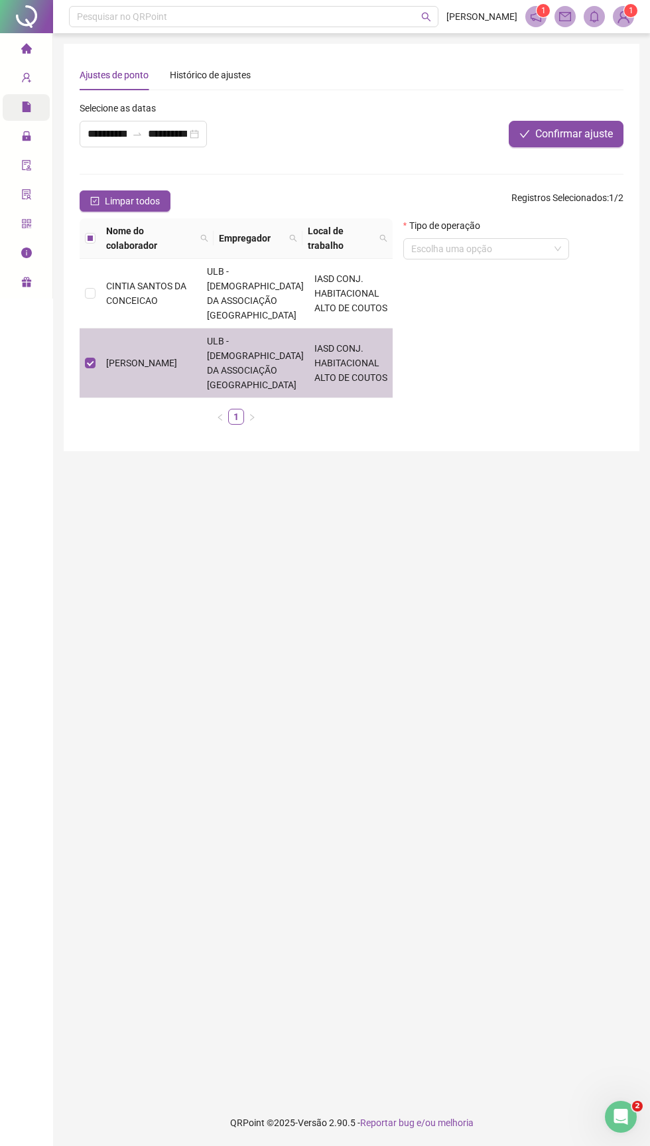
click at [179, 259] on td "CINTIA SANTOS DA CONCEICAO" at bounding box center [151, 294] width 101 height 70
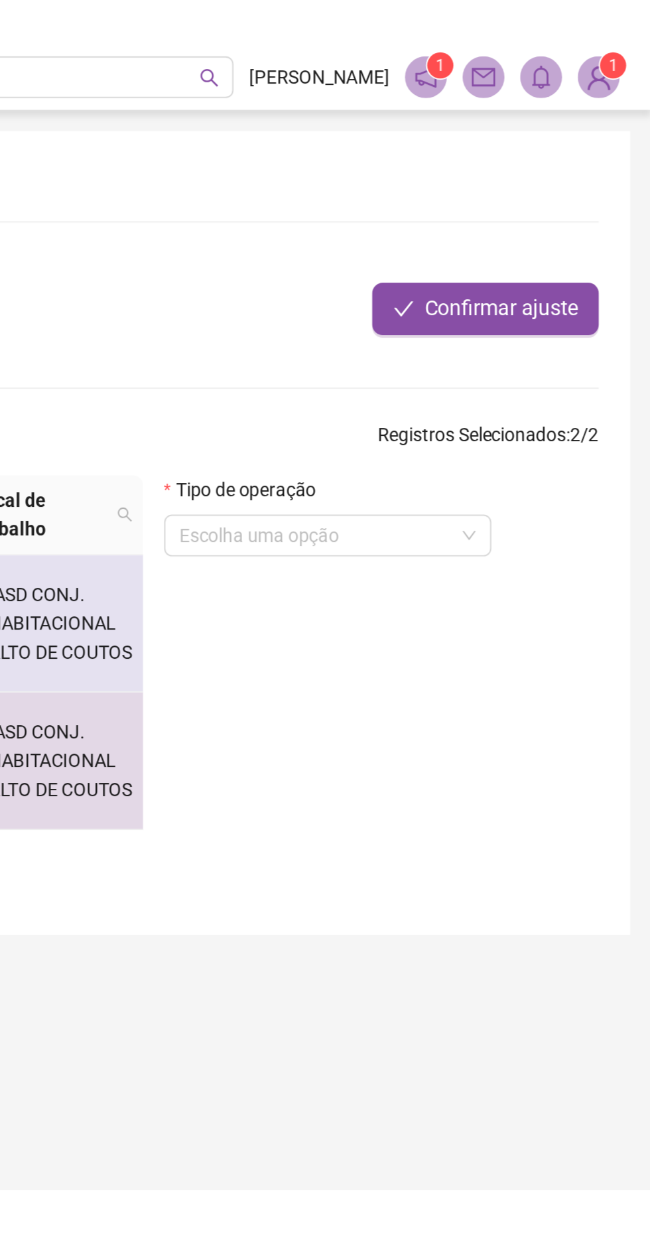
scroll to position [0, 0]
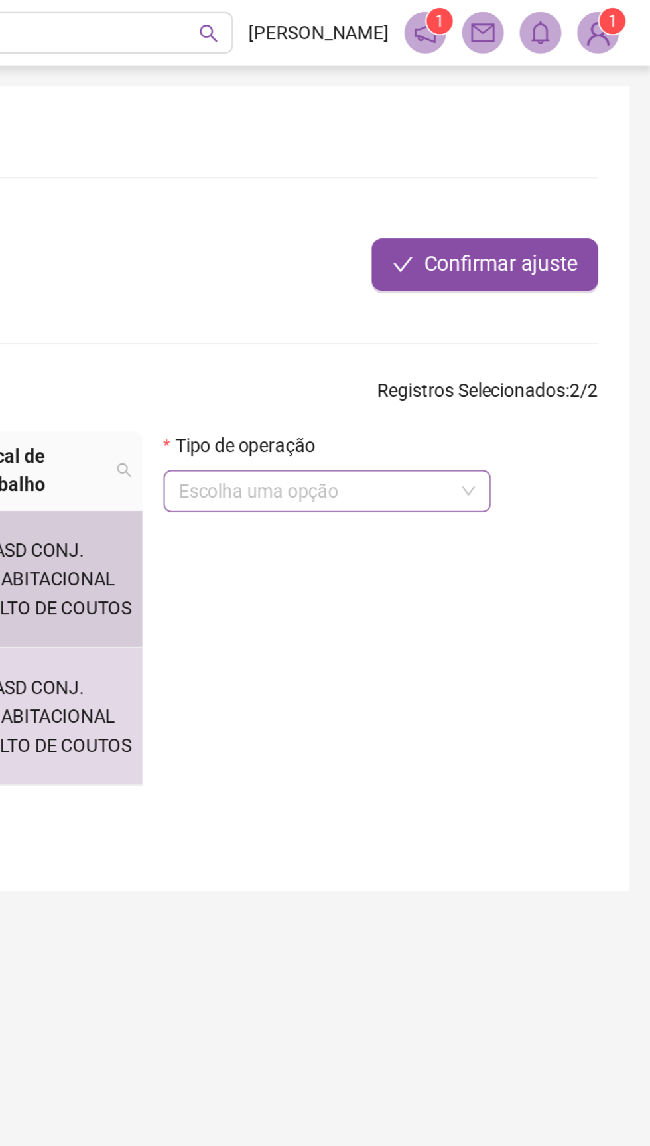
click at [521, 245] on input "search" at bounding box center [480, 249] width 138 height 20
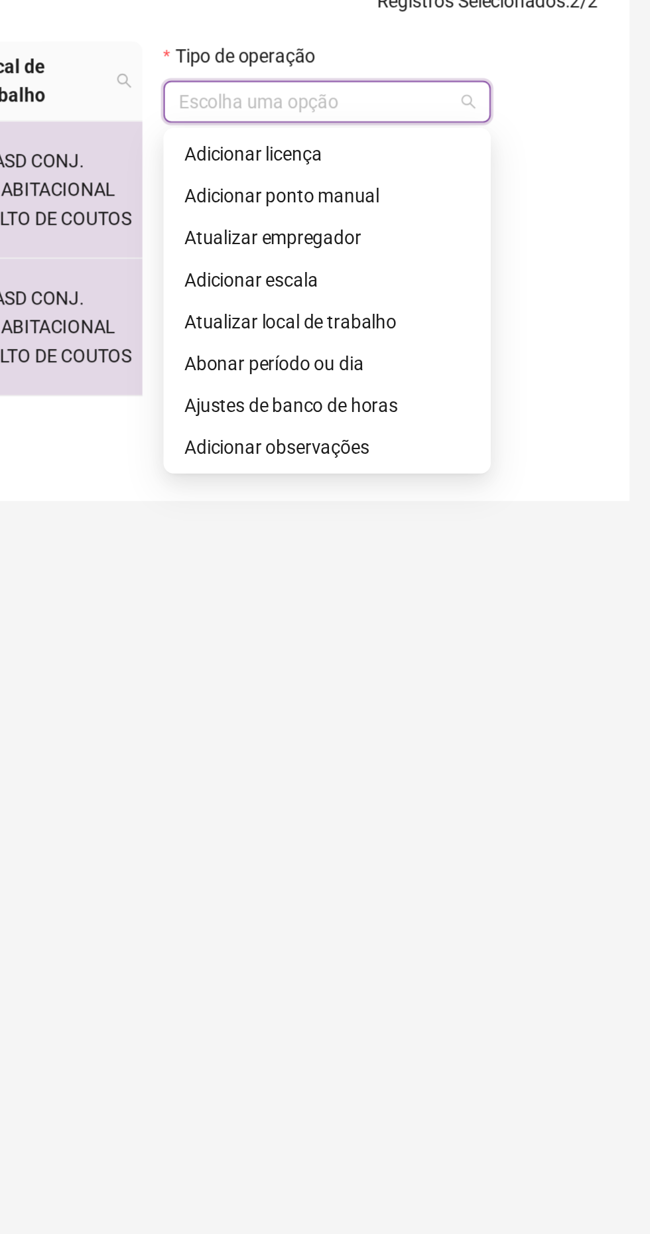
scroll to position [106, 0]
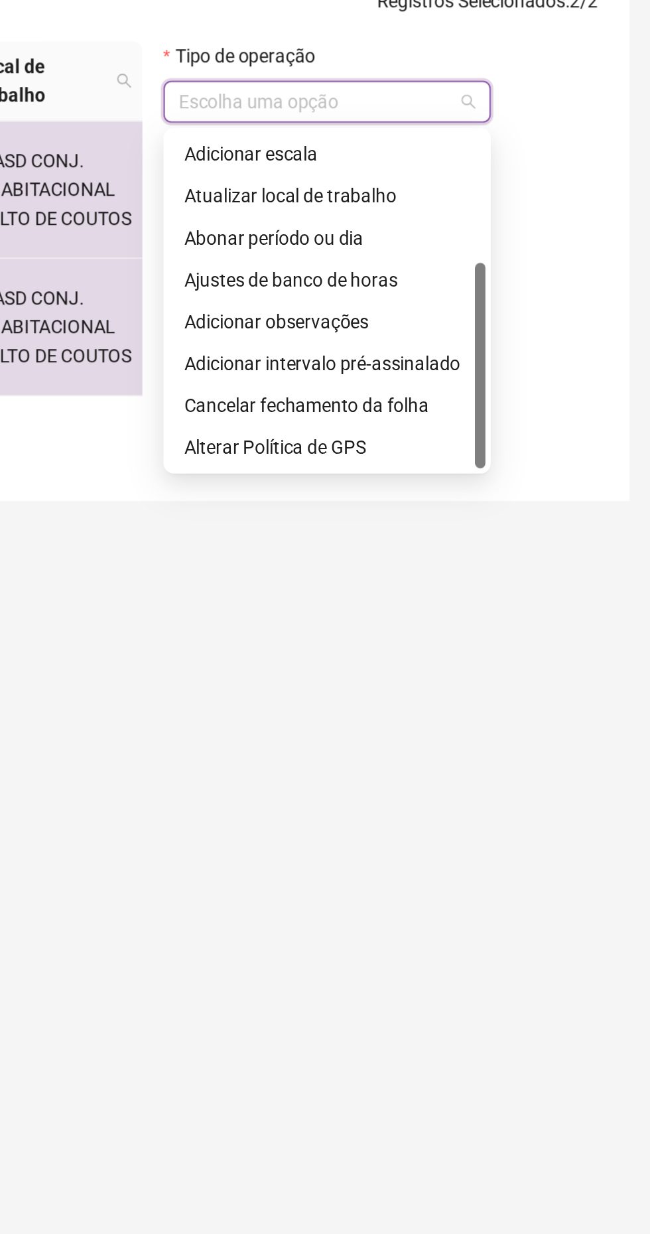
click at [491, 404] on div "Cancelar fechamento da folha" at bounding box center [486, 402] width 145 height 15
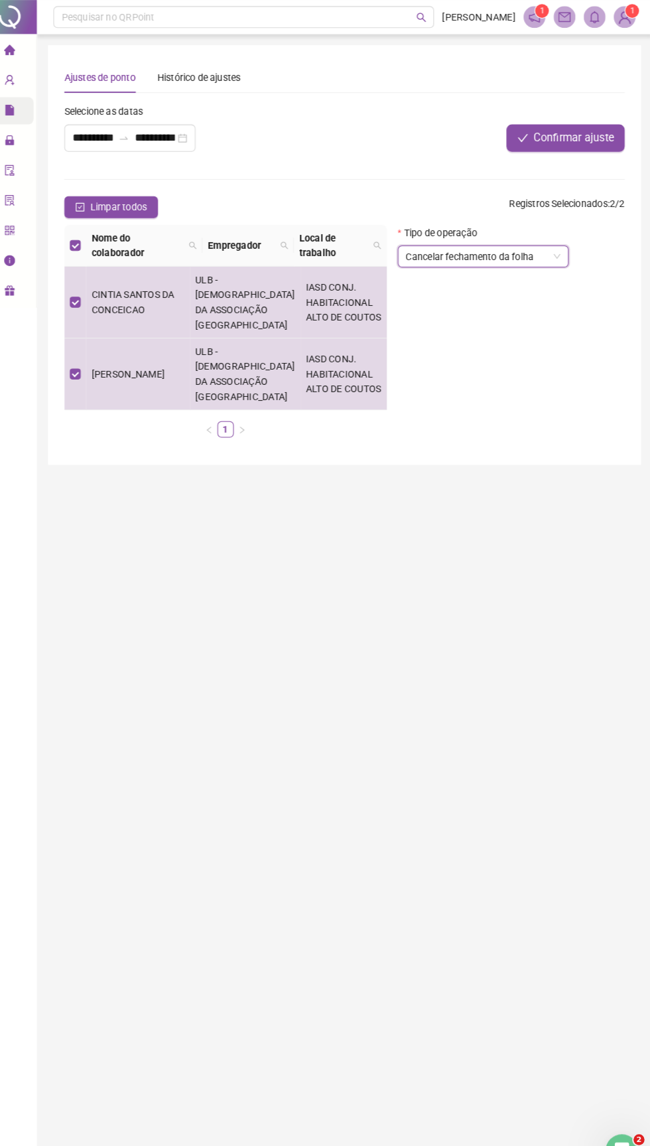
scroll to position [0, 0]
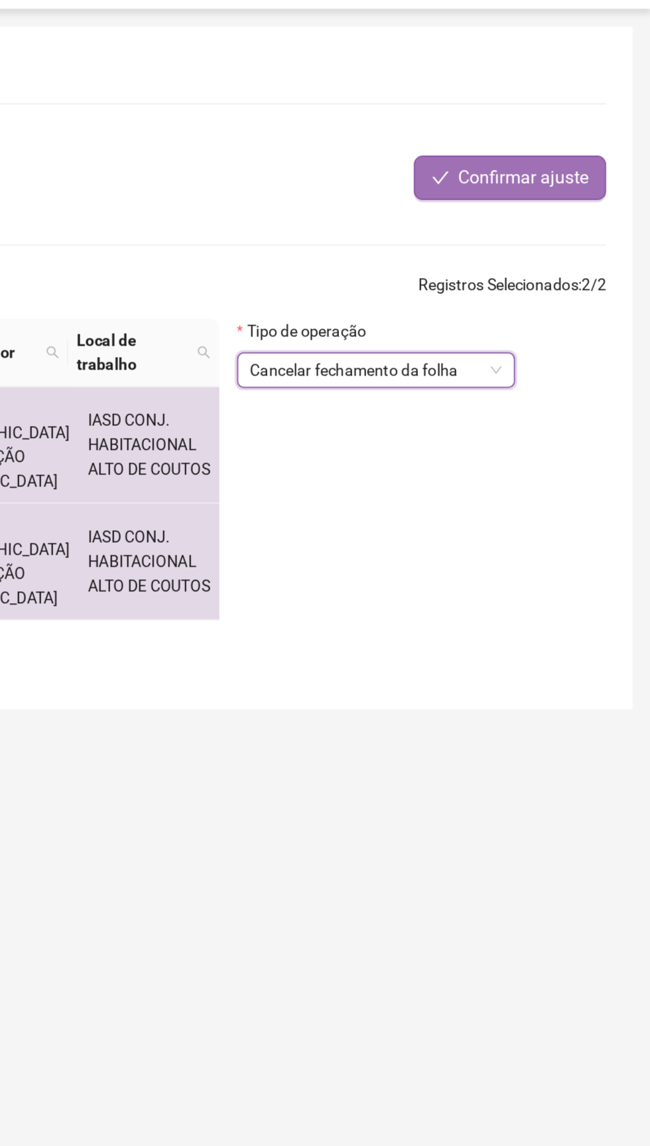
click at [578, 139] on span "Confirmar ajuste" at bounding box center [574, 134] width 78 height 16
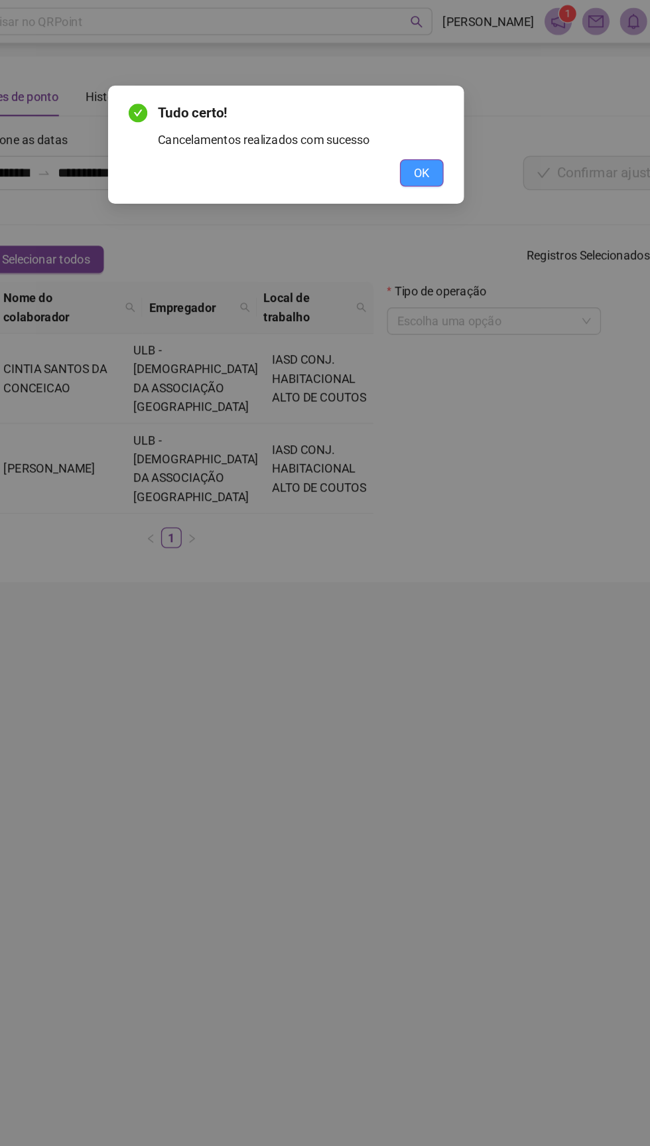
click at [425, 132] on span "OK" at bounding box center [430, 134] width 13 height 15
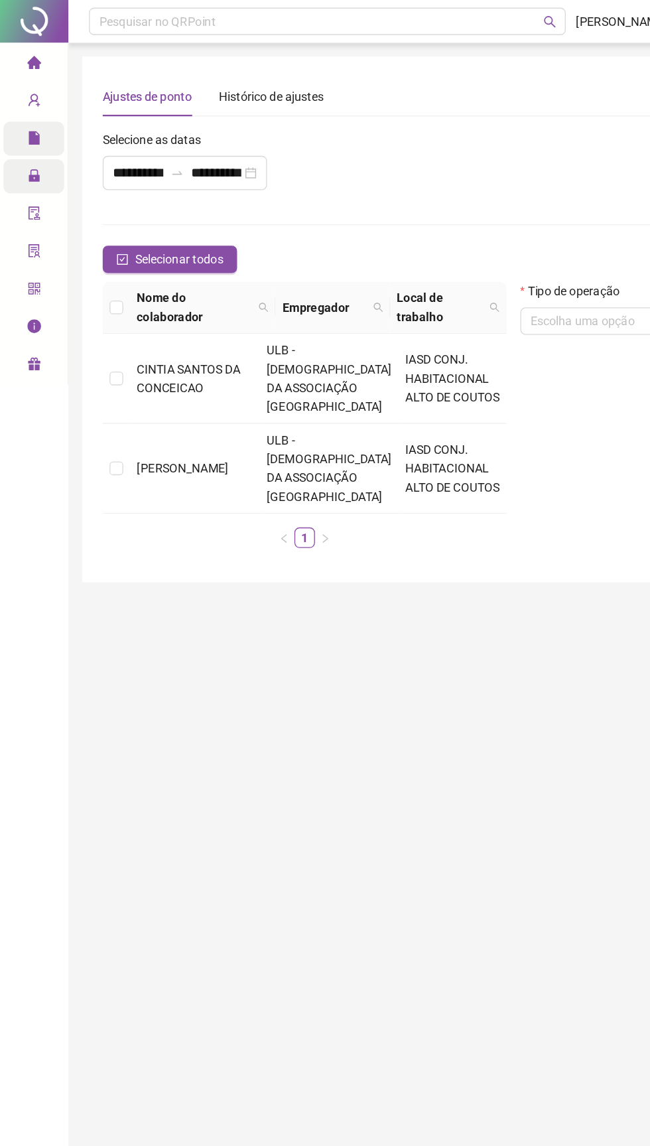
click at [29, 131] on icon "lock" at bounding box center [26, 136] width 11 height 11
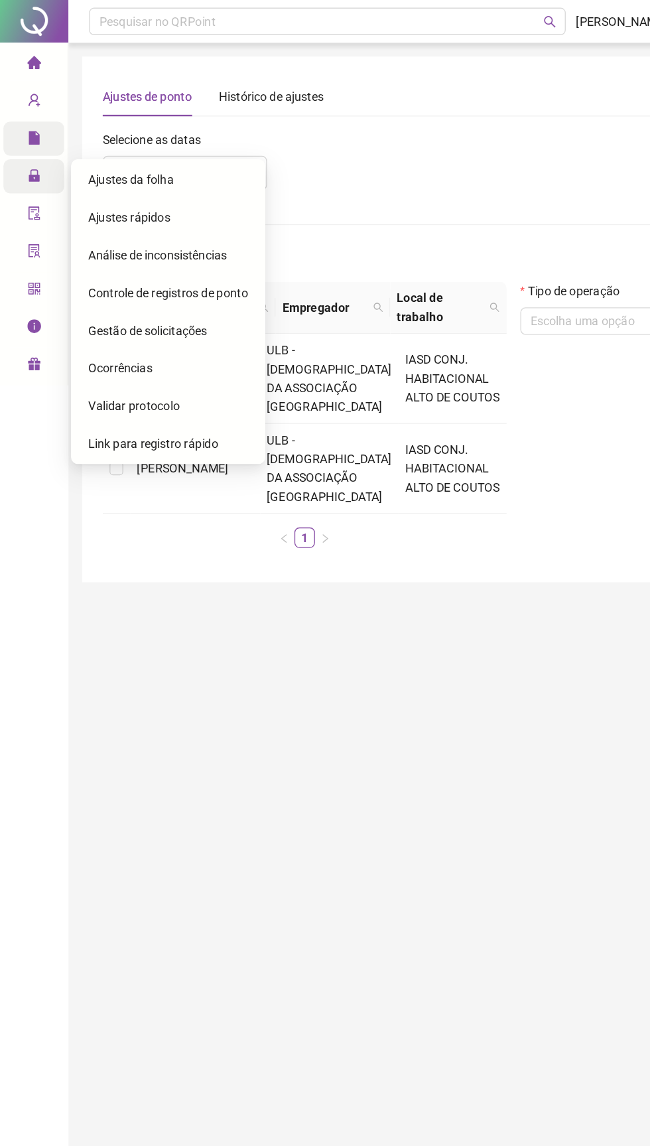
click at [272, 530] on main "**********" at bounding box center [352, 566] width 576 height 1045
click at [26, 48] on icon "home" at bounding box center [26, 48] width 11 height 10
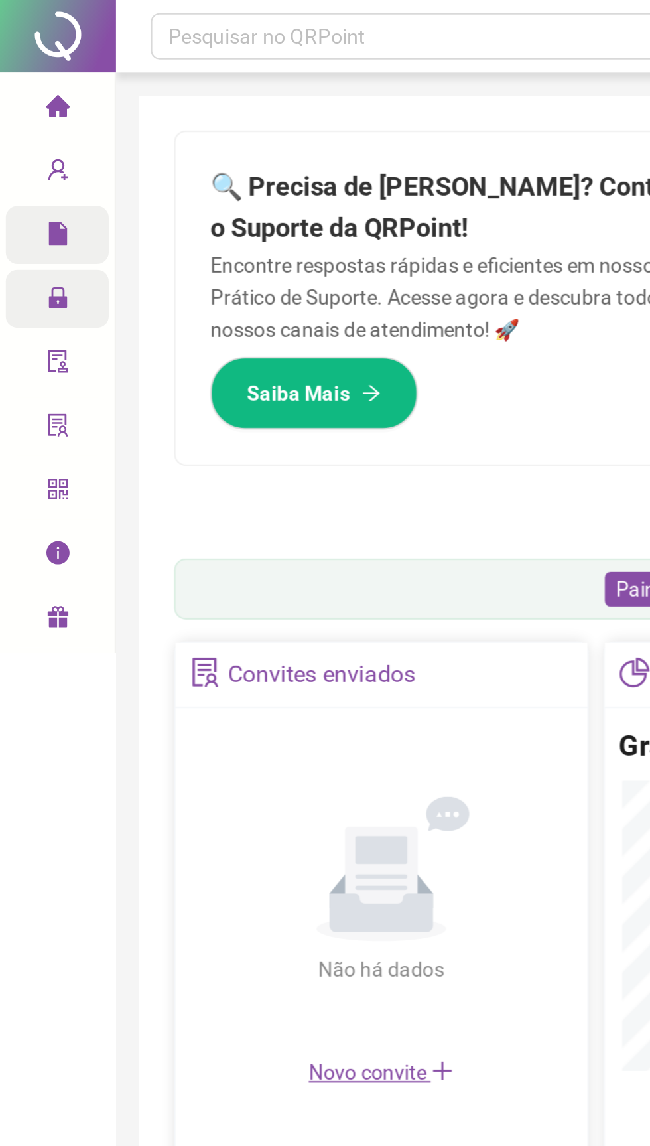
click at [25, 142] on span "lock" at bounding box center [26, 138] width 11 height 27
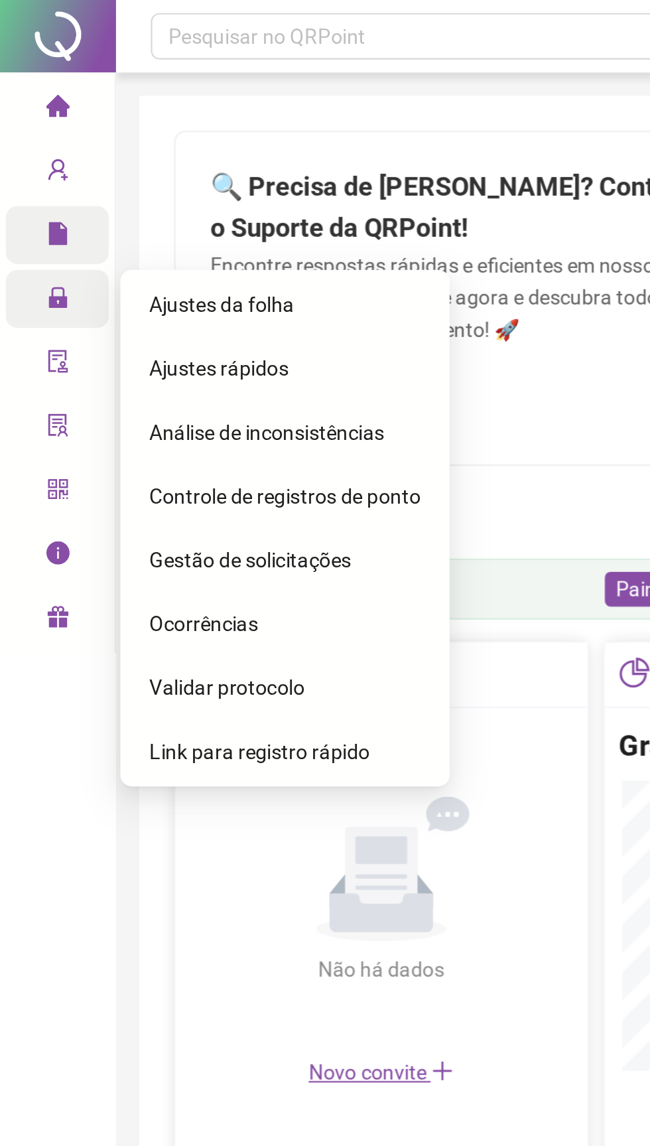
click at [118, 143] on span "Ajustes da folha" at bounding box center [101, 139] width 66 height 11
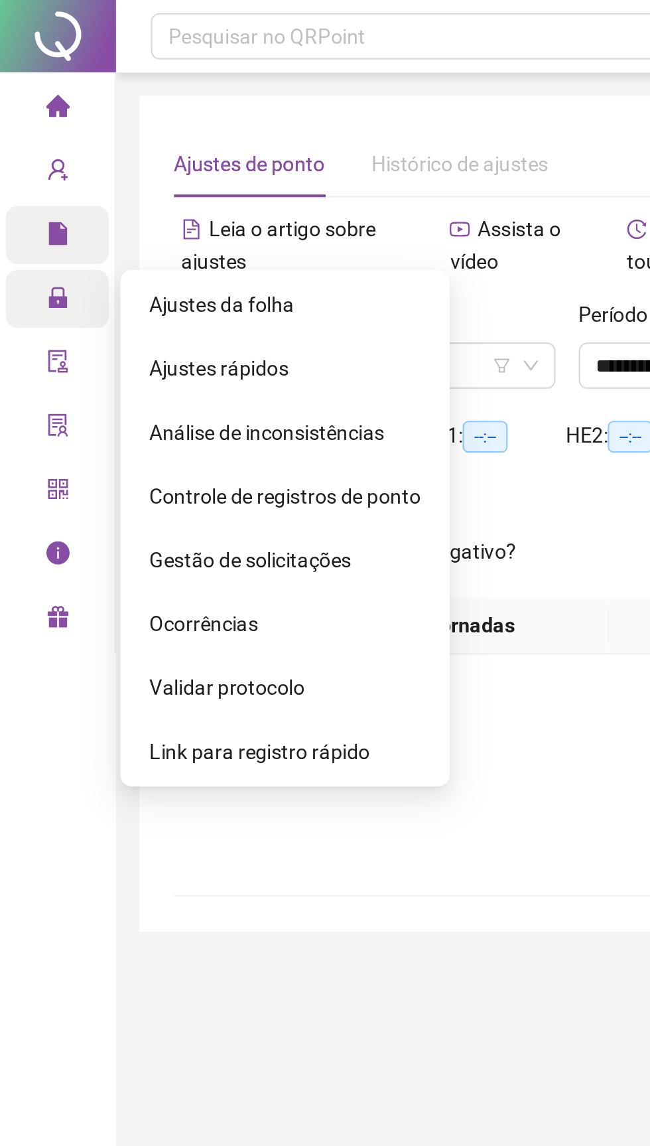
click at [122, 142] on span "Ajustes da folha" at bounding box center [101, 139] width 66 height 11
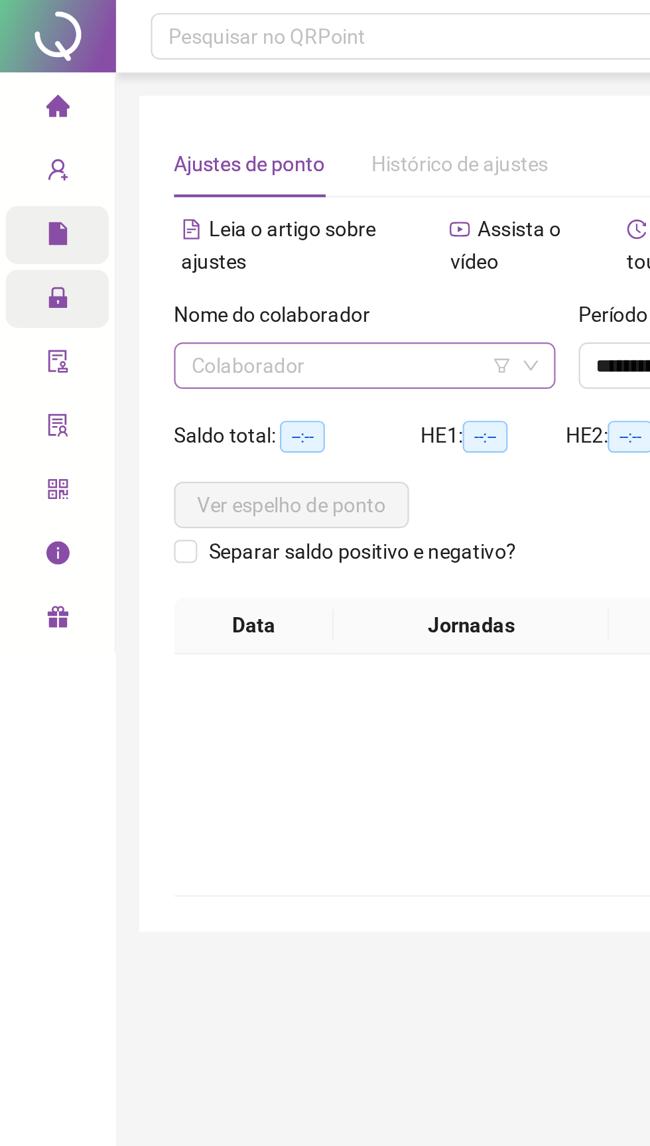
click at [170, 168] on input "search" at bounding box center [161, 167] width 147 height 20
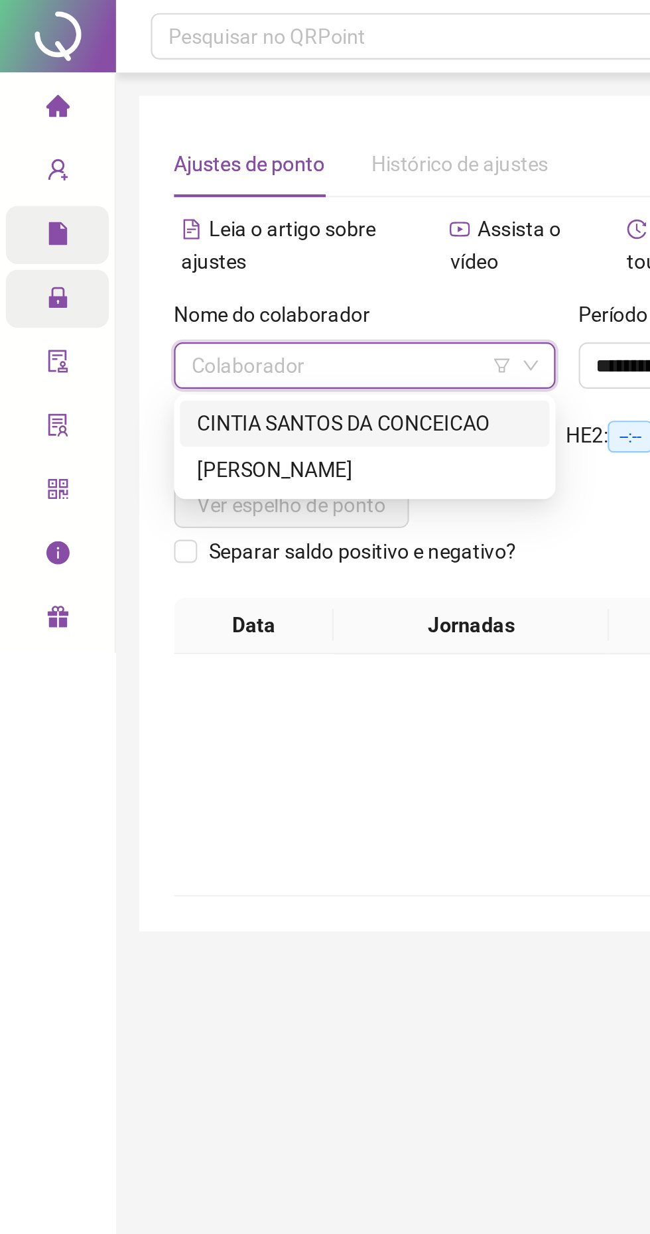
click at [153, 216] on div "[PERSON_NAME]" at bounding box center [166, 215] width 153 height 15
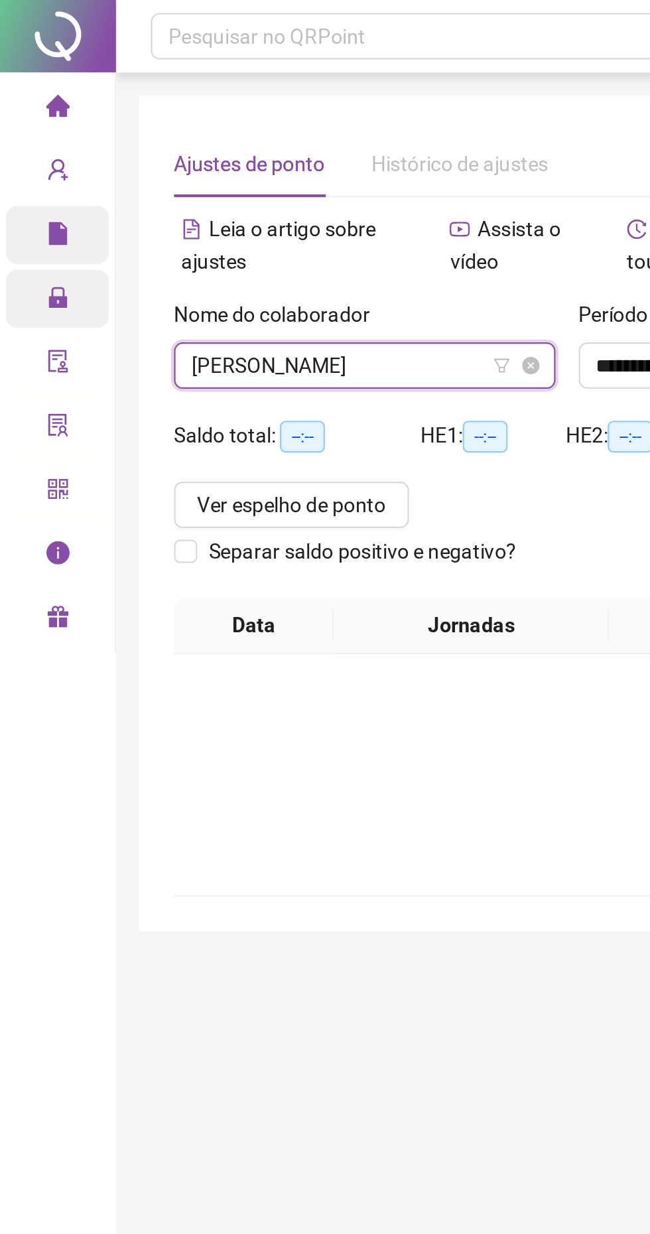
click at [173, 166] on span "[PERSON_NAME]" at bounding box center [167, 167] width 159 height 20
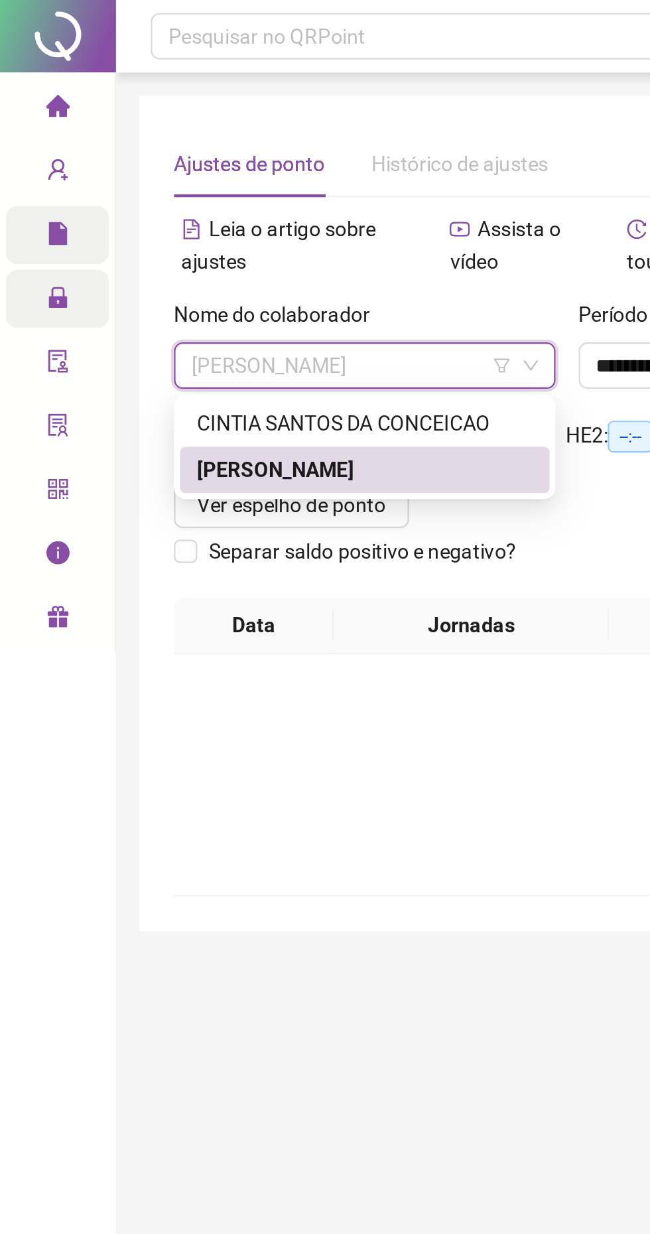
click at [156, 194] on div "CINTIA SANTOS DA CONCEICAO" at bounding box center [166, 193] width 153 height 15
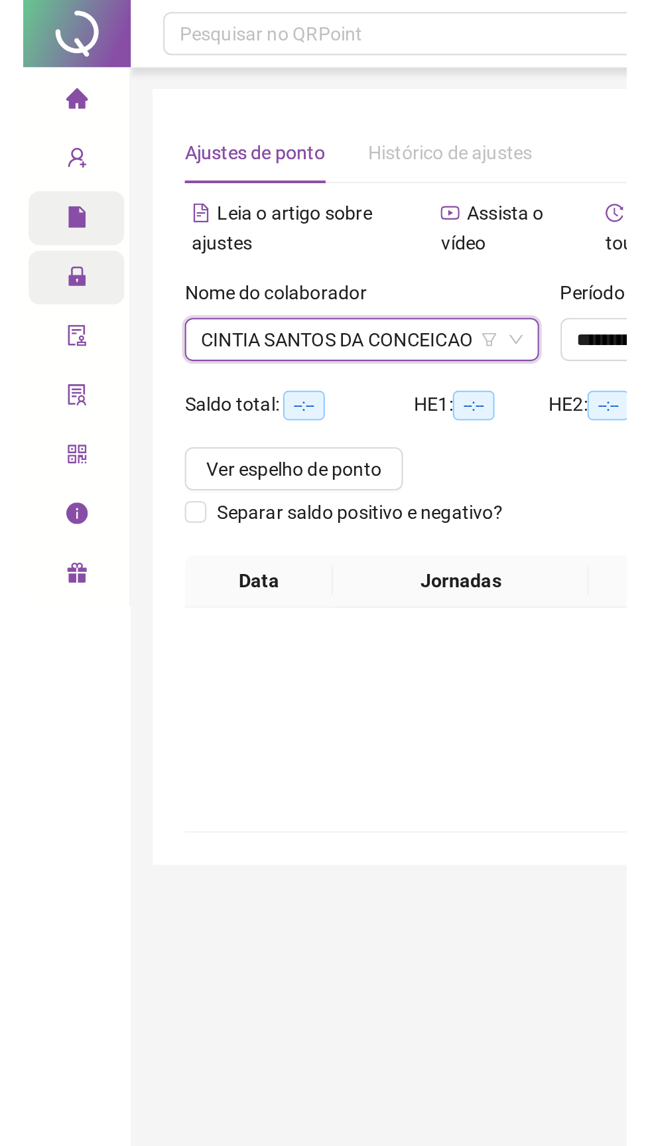
scroll to position [0, 68]
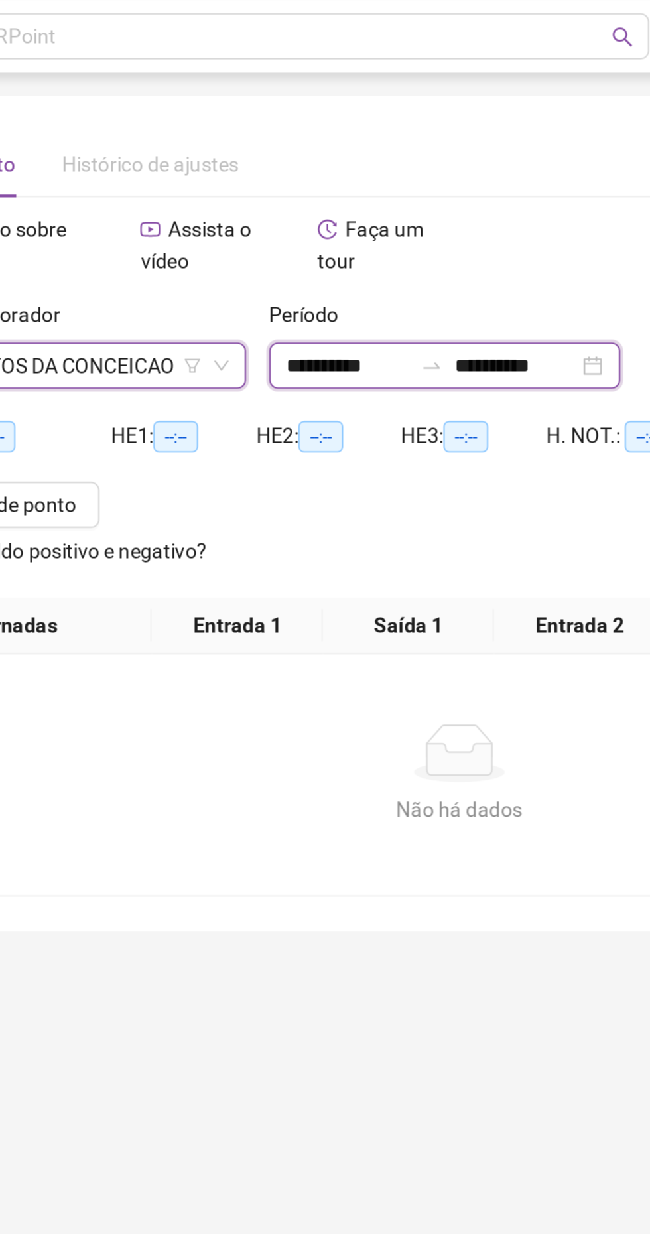
click at [275, 168] on input "**********" at bounding box center [301, 167] width 56 height 15
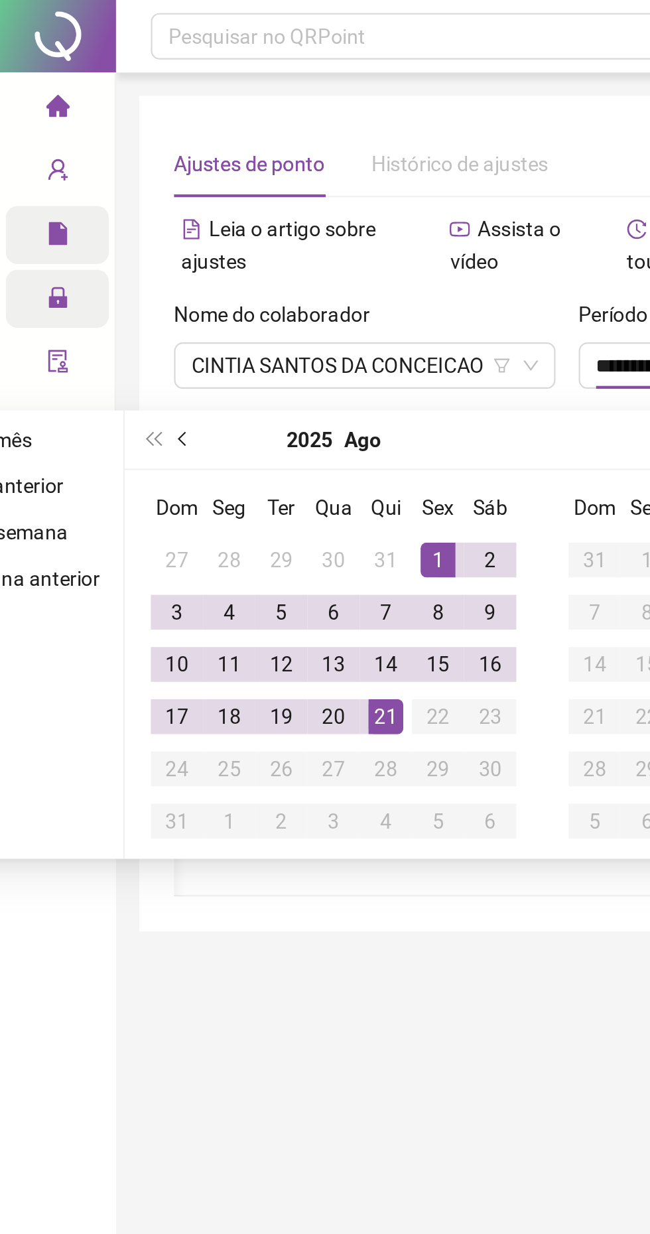
click at [84, 200] on span "prev-year" at bounding box center [85, 201] width 7 height 7
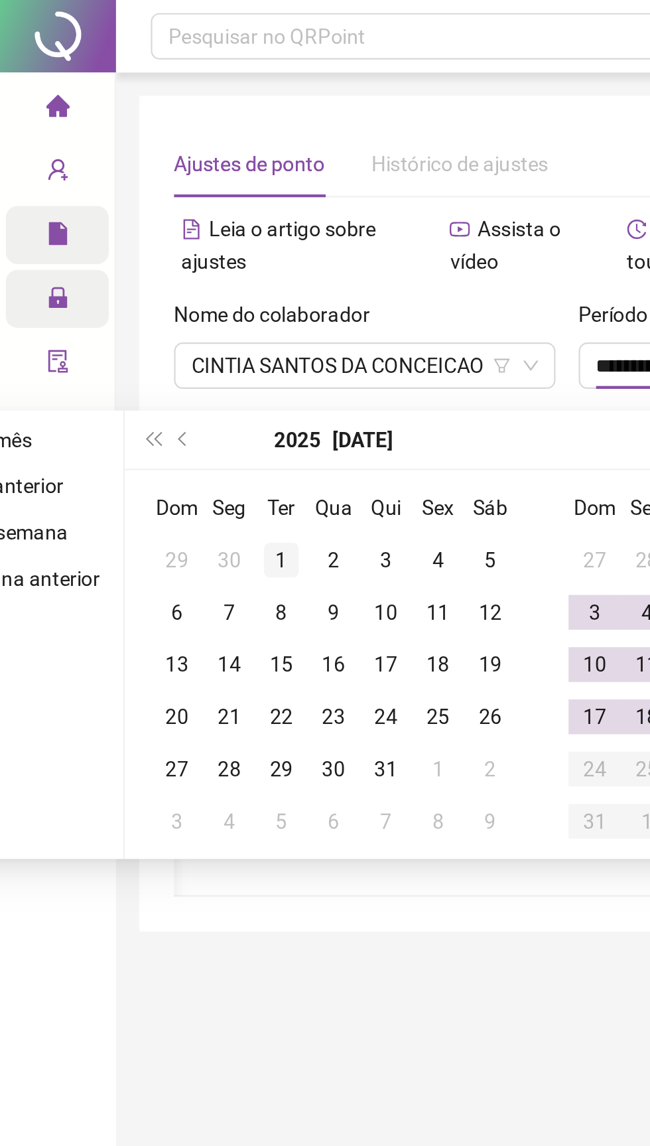
click at [128, 255] on div "1" at bounding box center [129, 256] width 16 height 16
type input "**********"
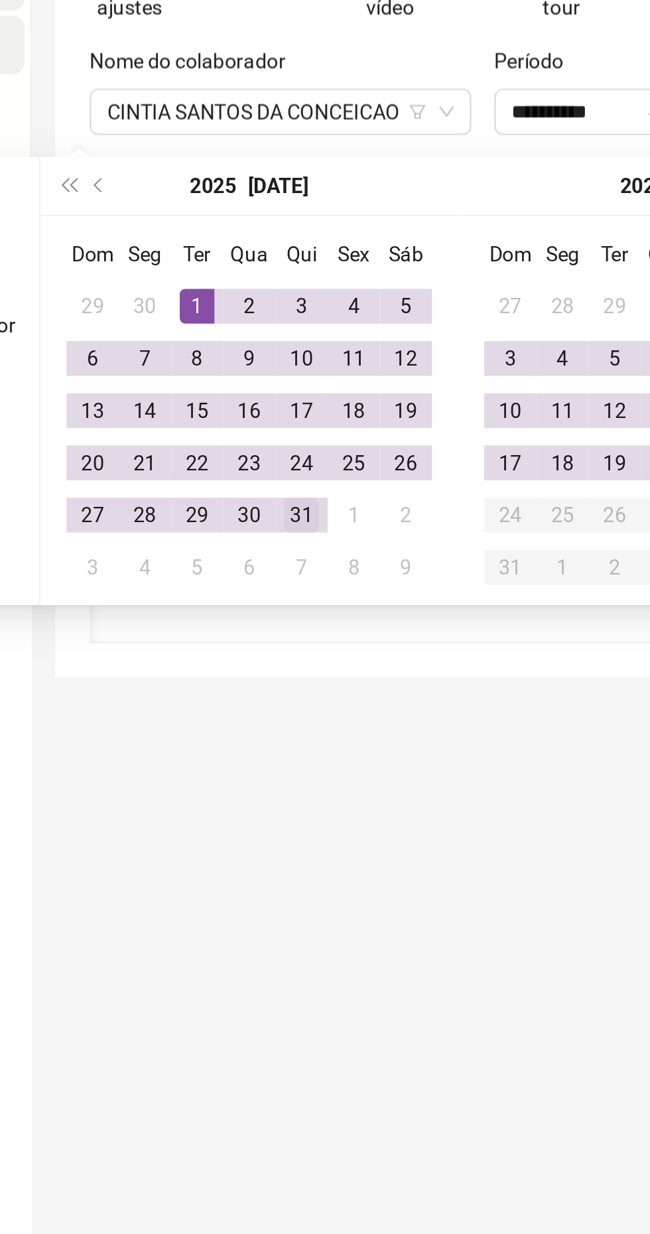
click at [178, 354] on div "31" at bounding box center [176, 352] width 16 height 16
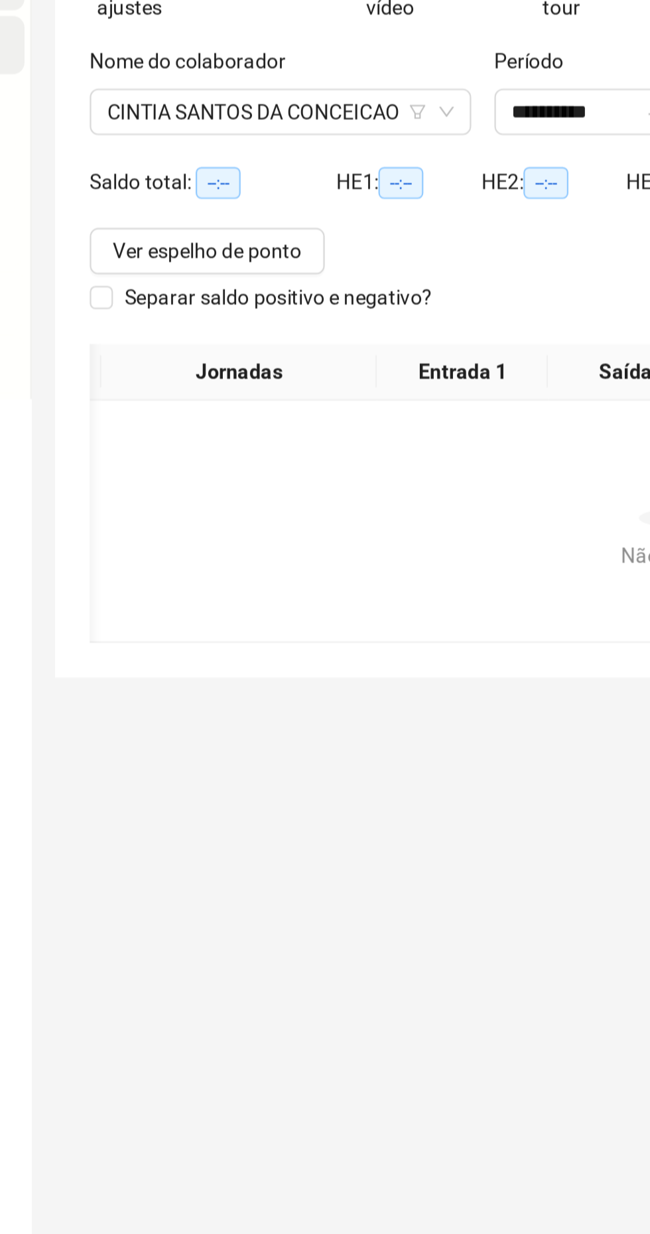
type input "**********"
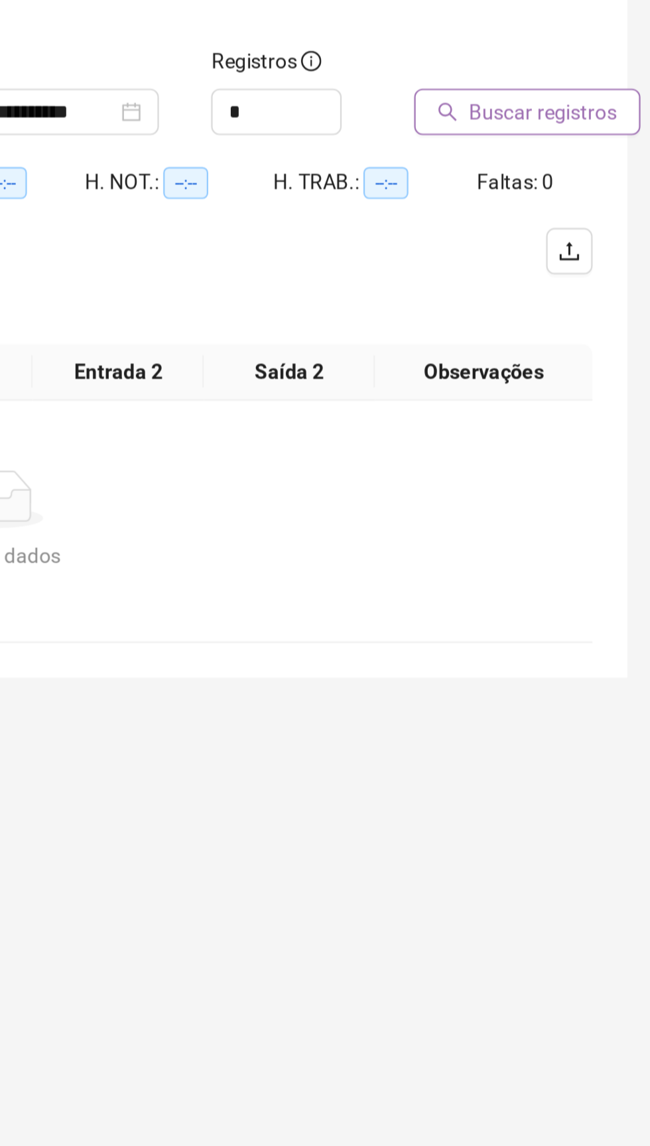
click at [611, 175] on button "Buscar registros" at bounding box center [593, 167] width 103 height 21
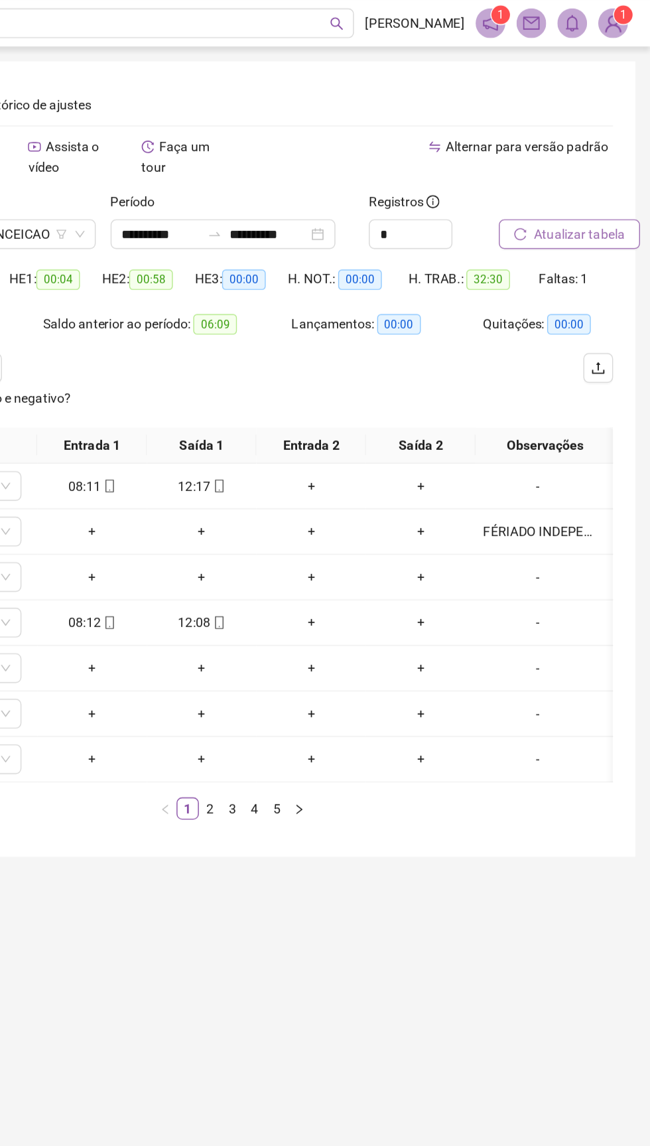
scroll to position [0, 0]
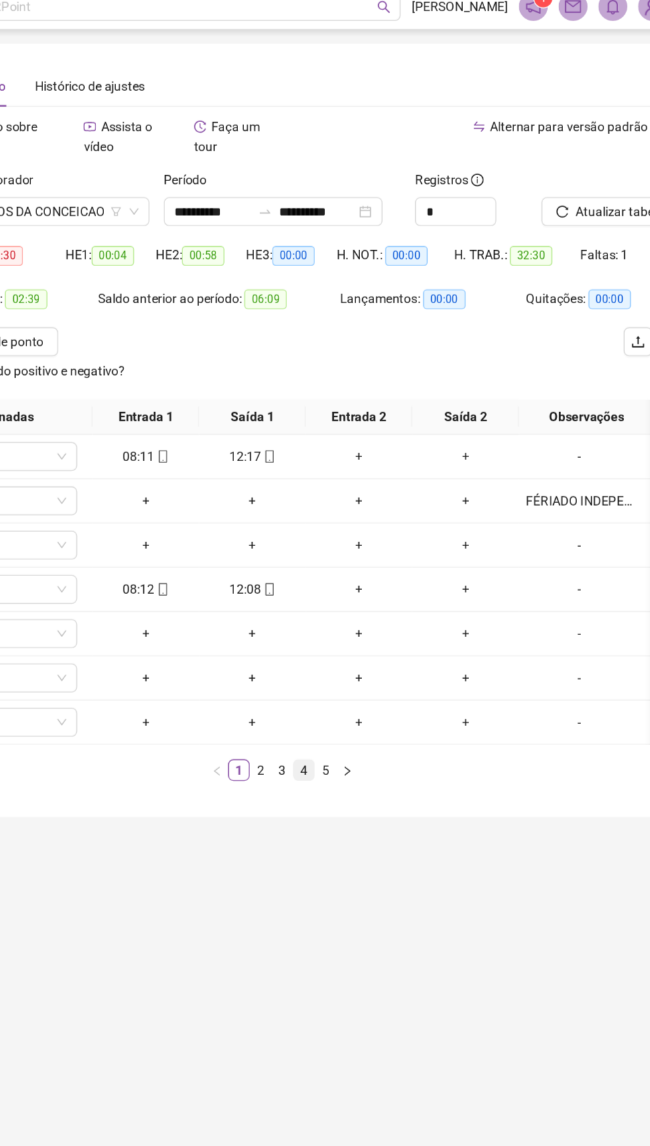
click at [367, 577] on link "4" at bounding box center [367, 577] width 15 height 15
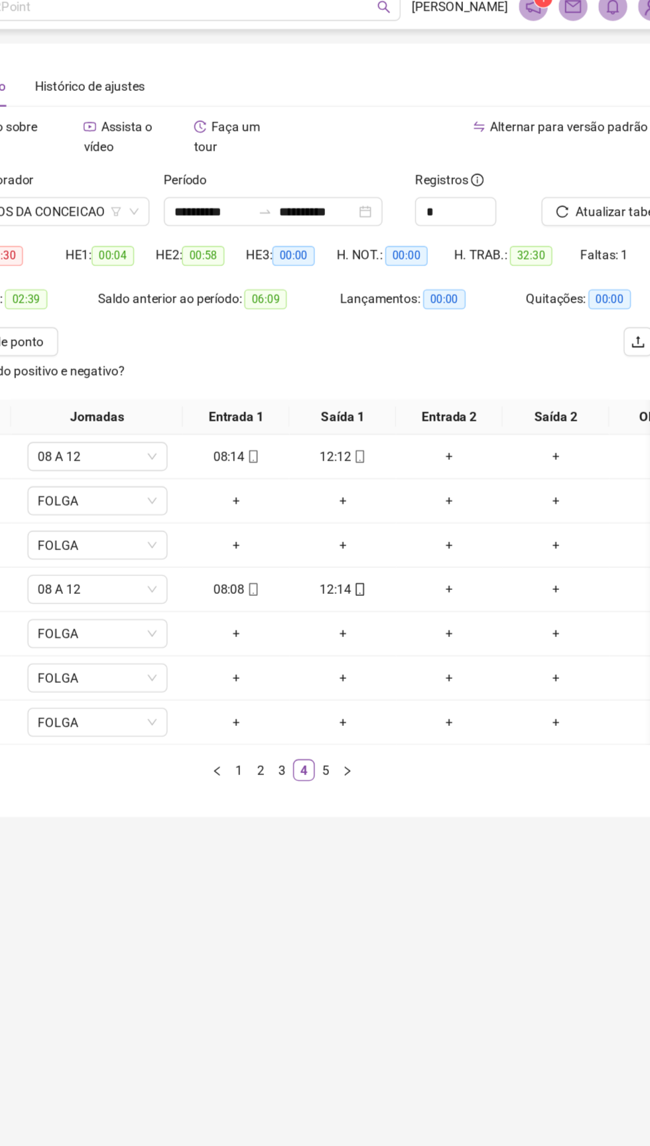
click at [329, 448] on span at bounding box center [329, 444] width 11 height 11
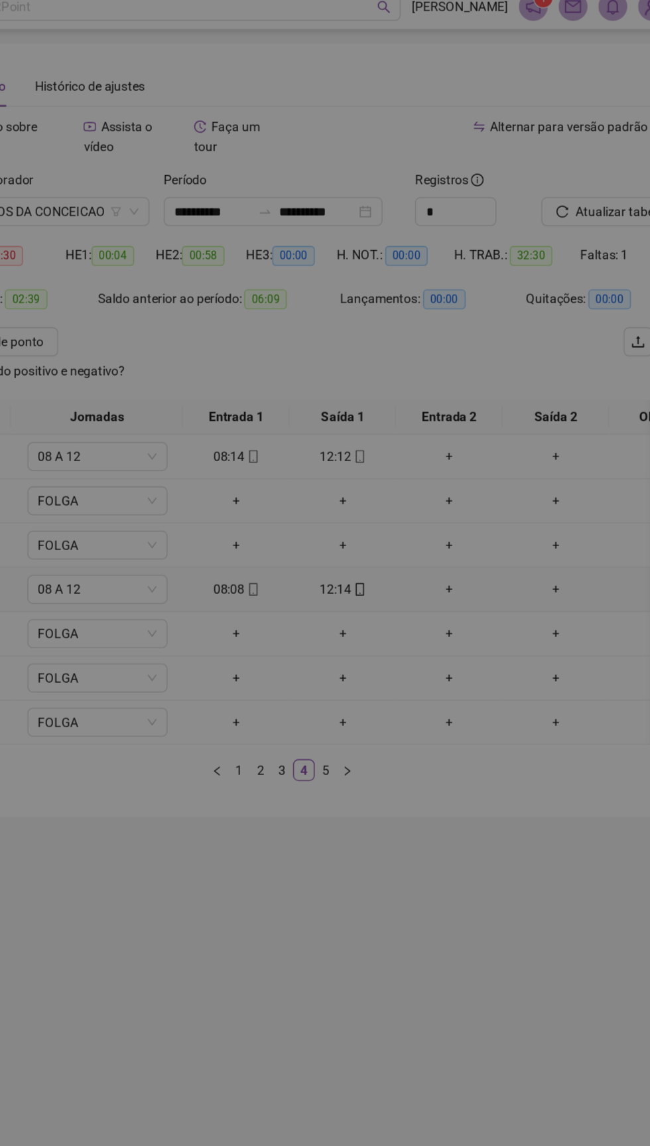
type input "**********"
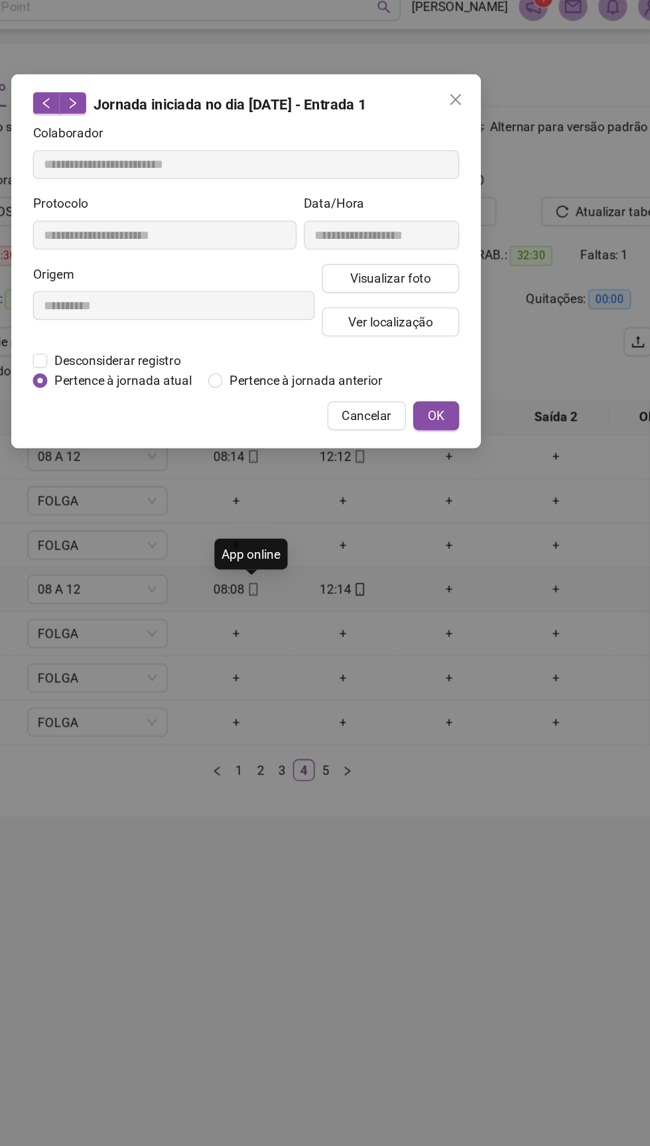
click at [222, 288] on span "Pertence à jornada atual" at bounding box center [234, 291] width 111 height 15
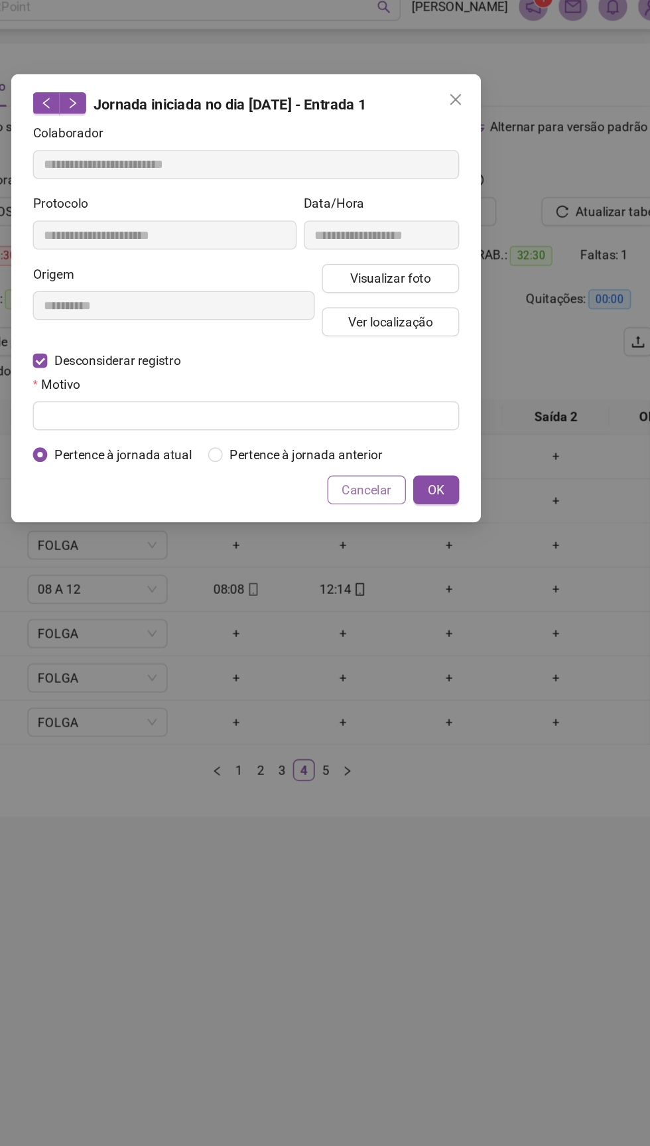
click at [415, 373] on span "Cancelar" at bounding box center [413, 371] width 36 height 15
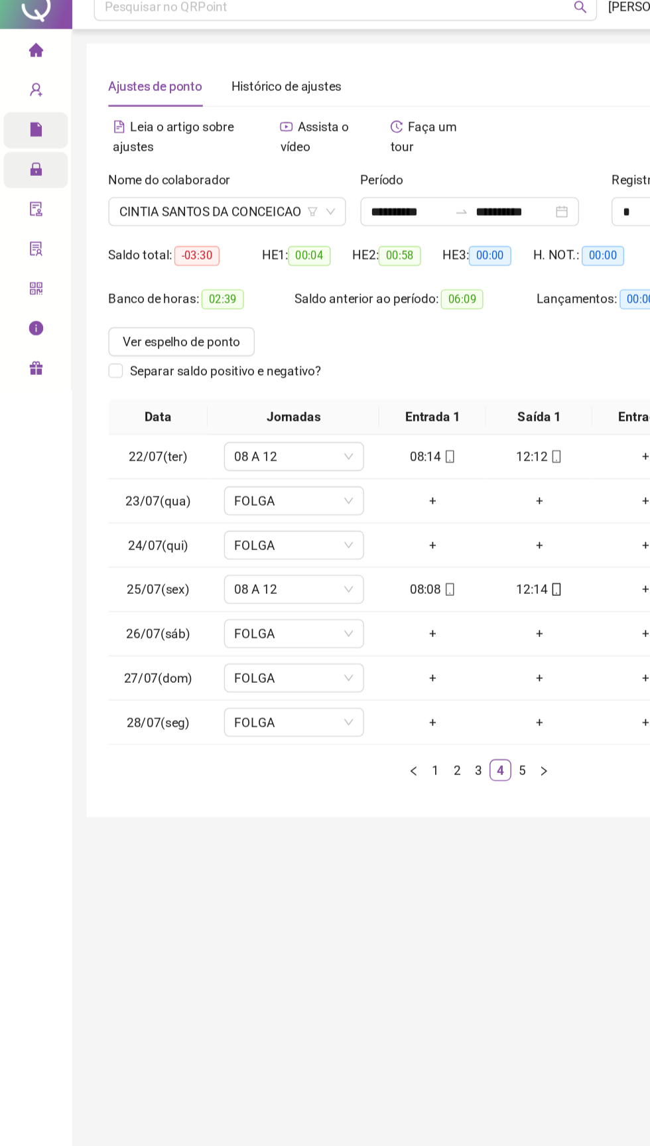
scroll to position [0, 68]
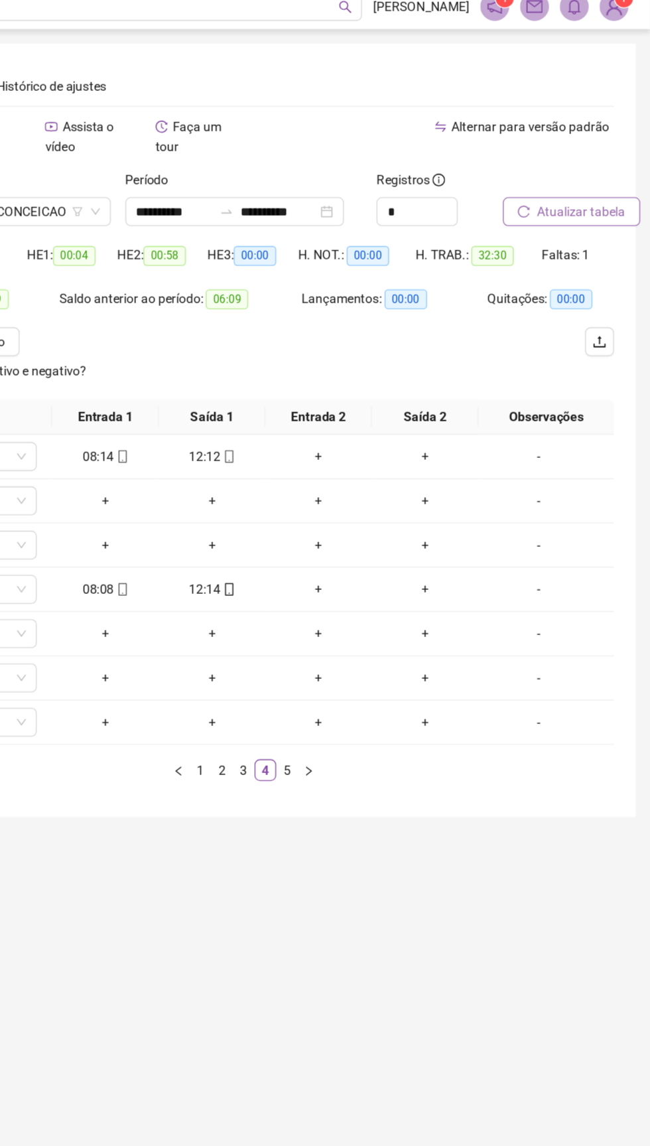
click at [611, 168] on span "Atualizar tabela" at bounding box center [599, 167] width 65 height 15
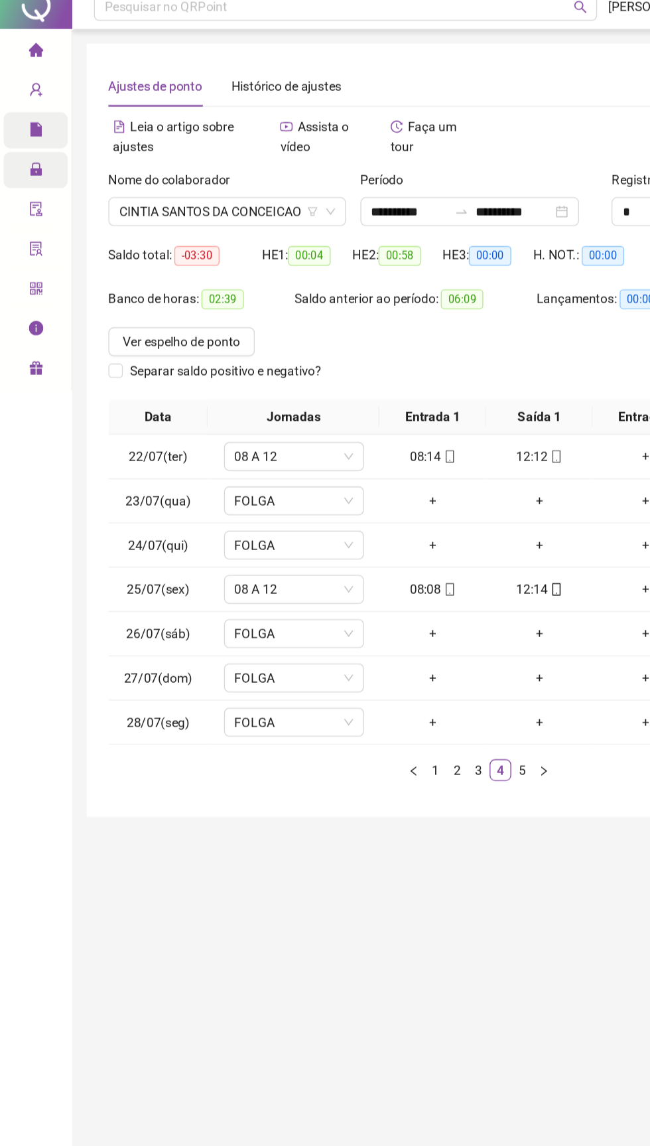
click at [28, 141] on icon "lock" at bounding box center [26, 136] width 11 height 11
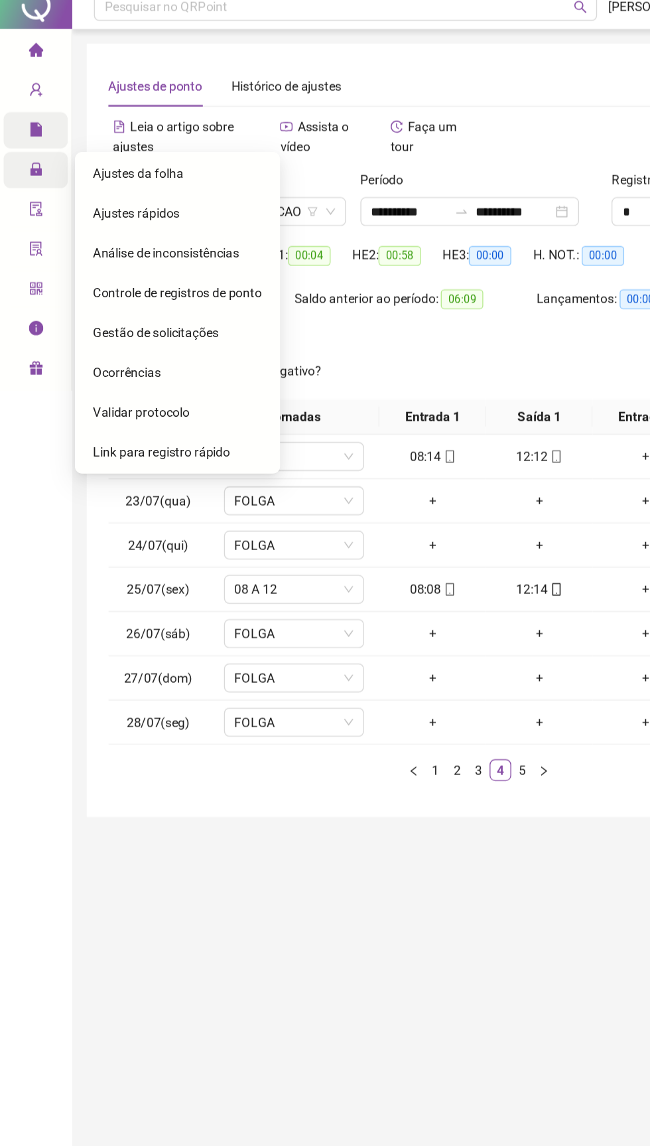
click at [27, 106] on icon "file" at bounding box center [26, 106] width 9 height 11
click at [27, 135] on icon "lock" at bounding box center [26, 135] width 9 height 9
click at [26, 136] on icon "lock" at bounding box center [26, 135] width 9 height 9
click at [25, 106] on icon "file" at bounding box center [26, 106] width 9 height 11
click at [26, 48] on icon "home" at bounding box center [26, 48] width 11 height 10
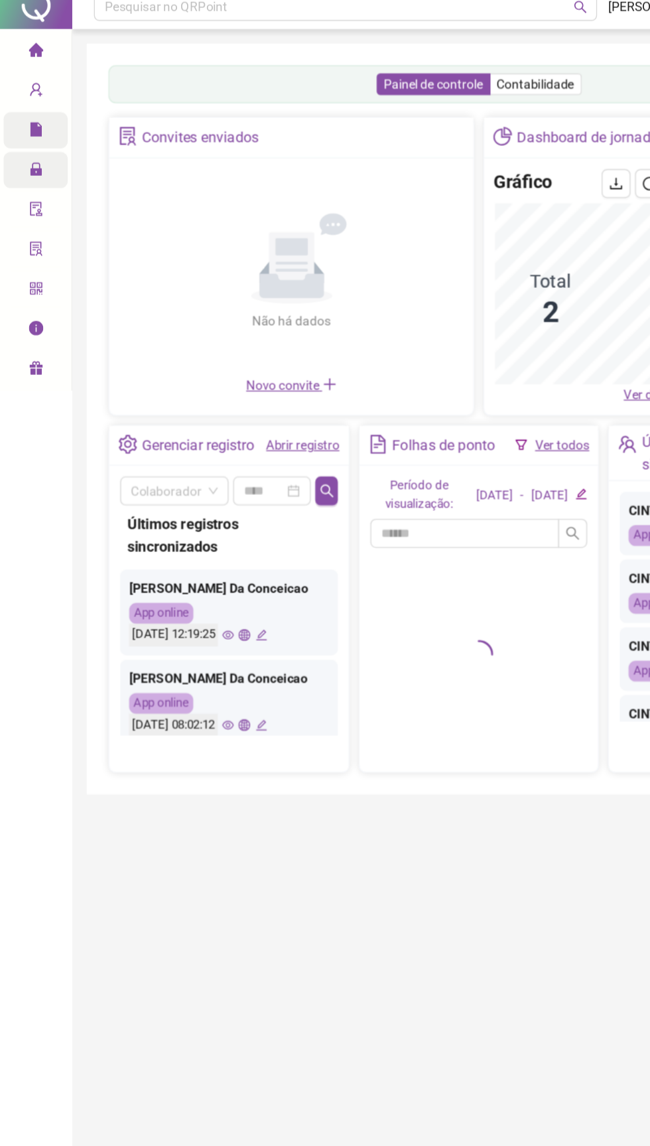
click at [17, 118] on div "Relatórios" at bounding box center [26, 107] width 47 height 27
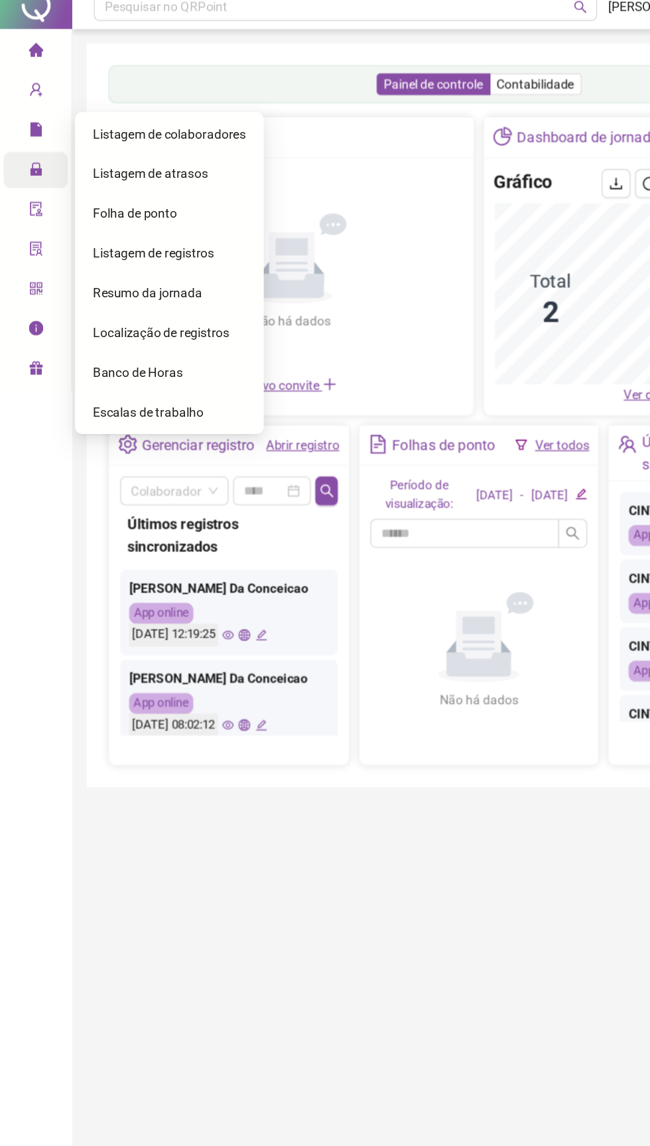
click at [83, 168] on span "Folha de ponto" at bounding box center [99, 168] width 62 height 11
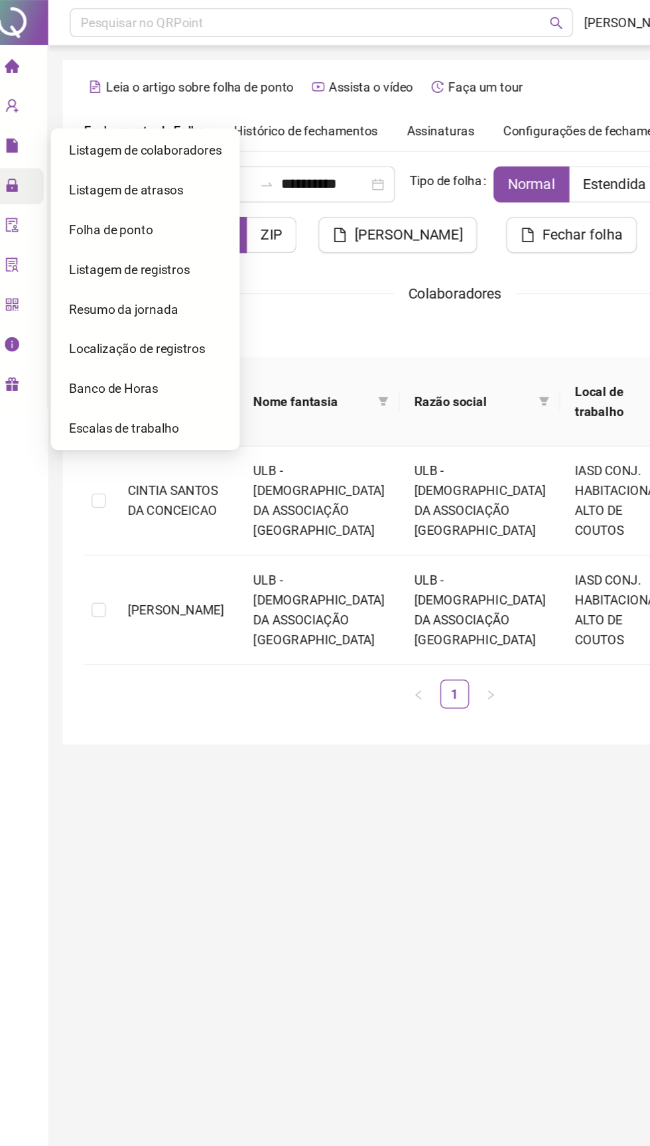
click at [78, 168] on span "Folha de ponto" at bounding box center [99, 168] width 62 height 11
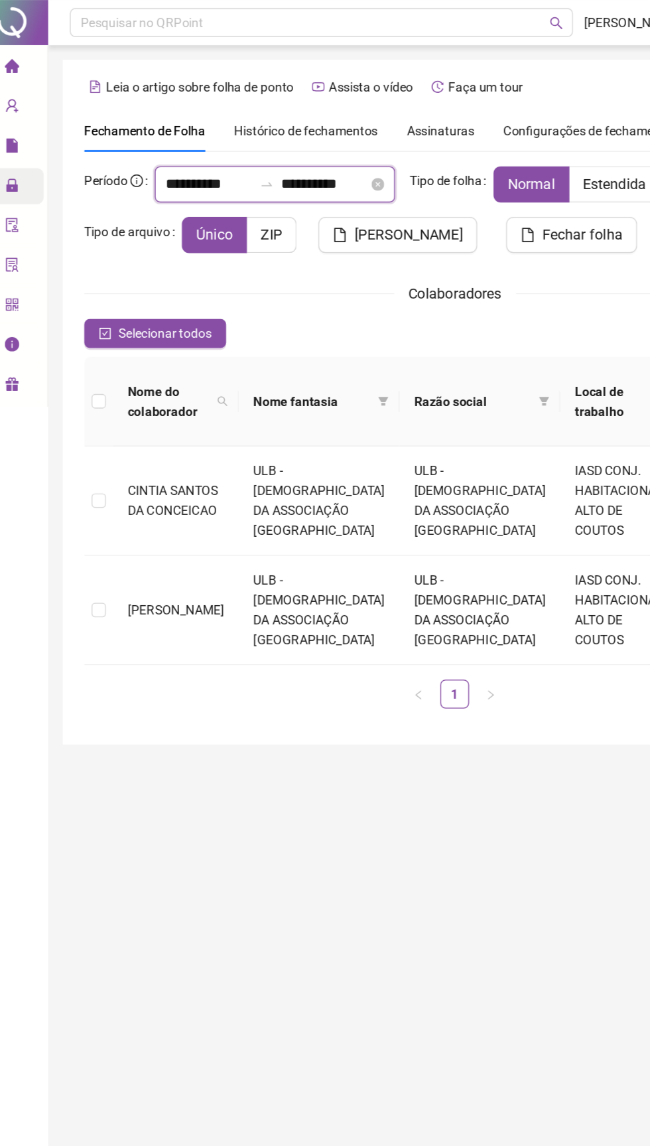
click at [145, 135] on input "**********" at bounding box center [171, 135] width 64 height 16
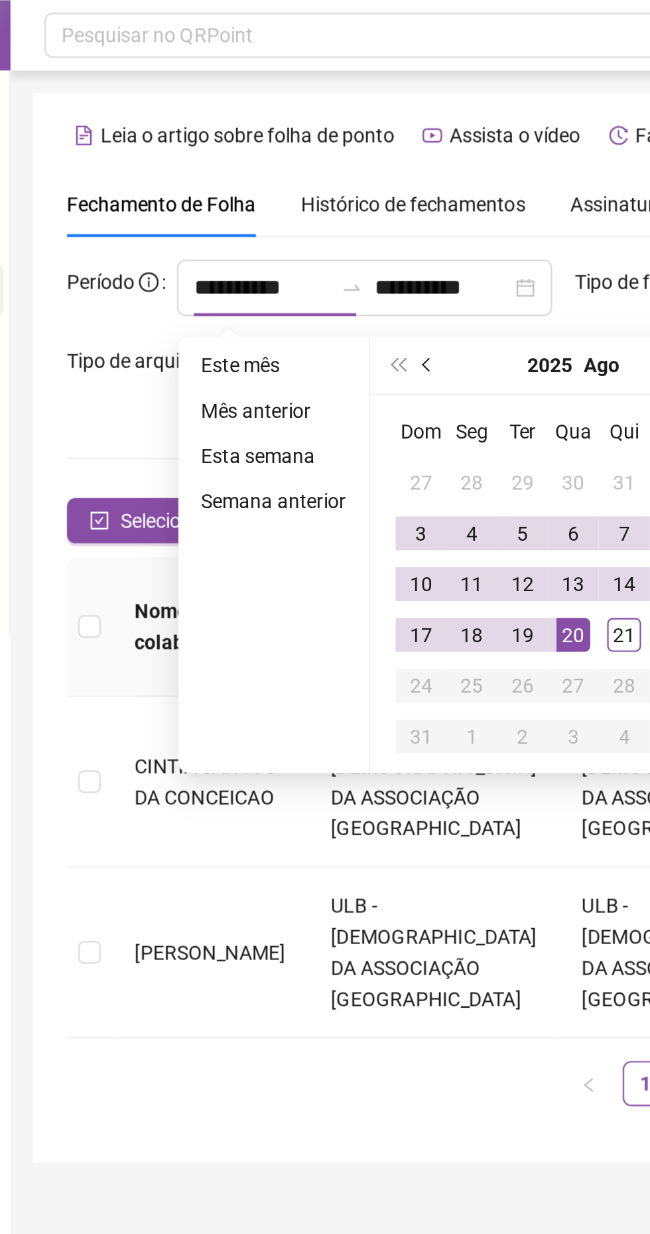
click at [249, 172] on span "prev-year" at bounding box center [250, 171] width 7 height 7
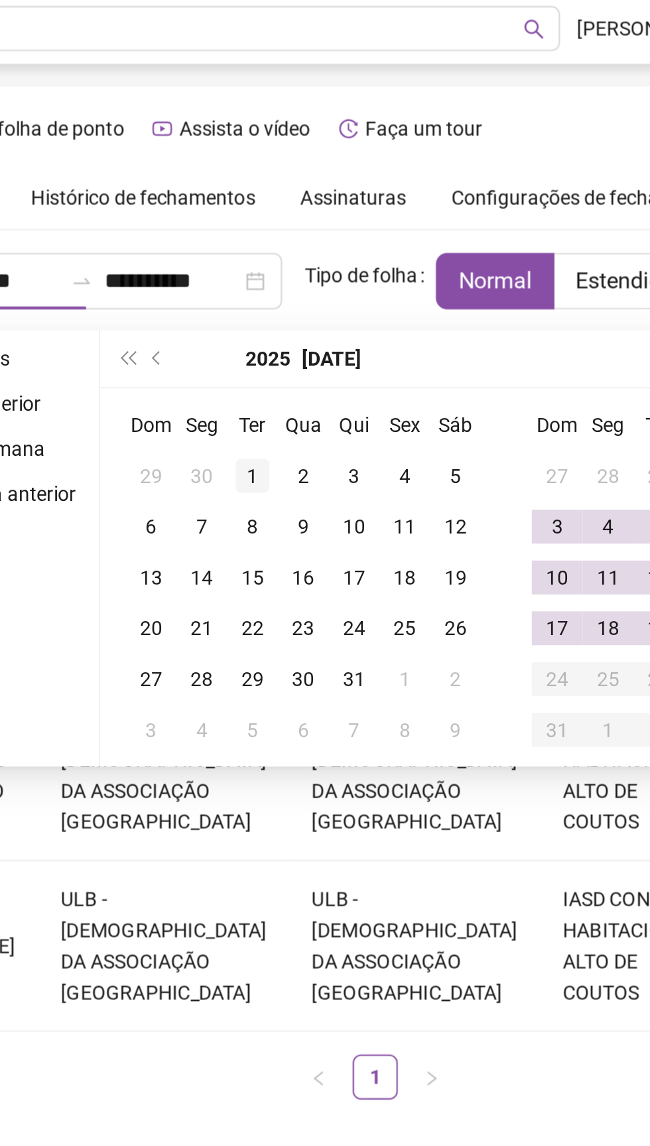
click at [291, 228] on div "1" at bounding box center [294, 227] width 16 height 16
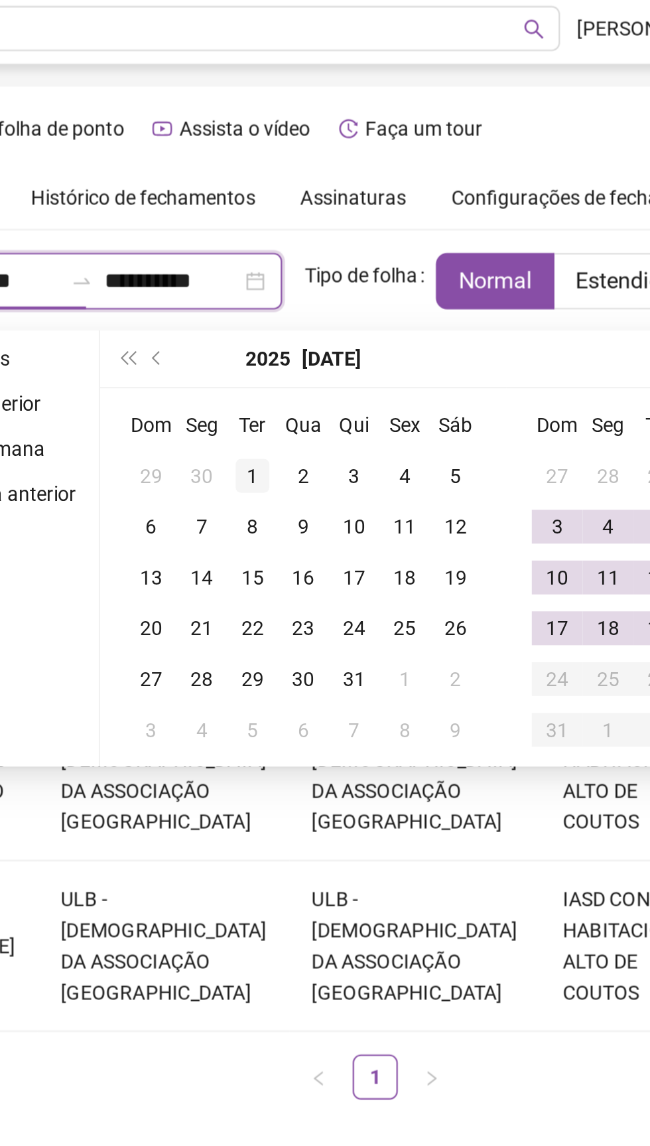
type input "**********"
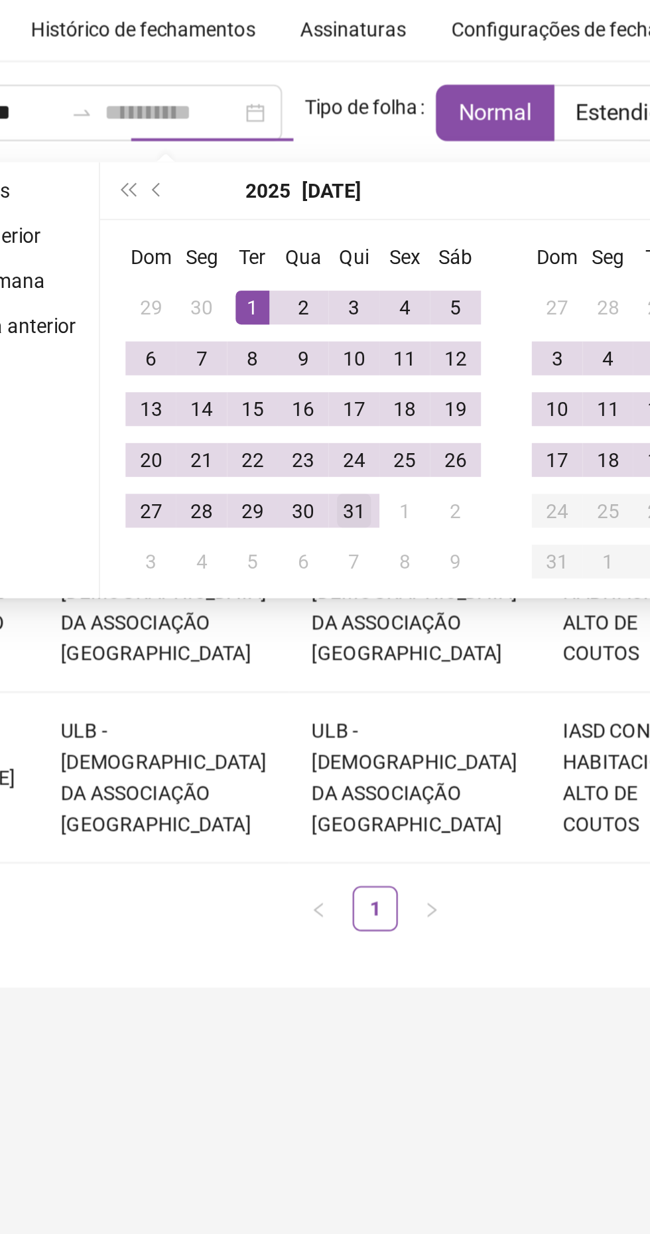
click at [338, 322] on div "31" at bounding box center [342, 322] width 16 height 16
type input "**********"
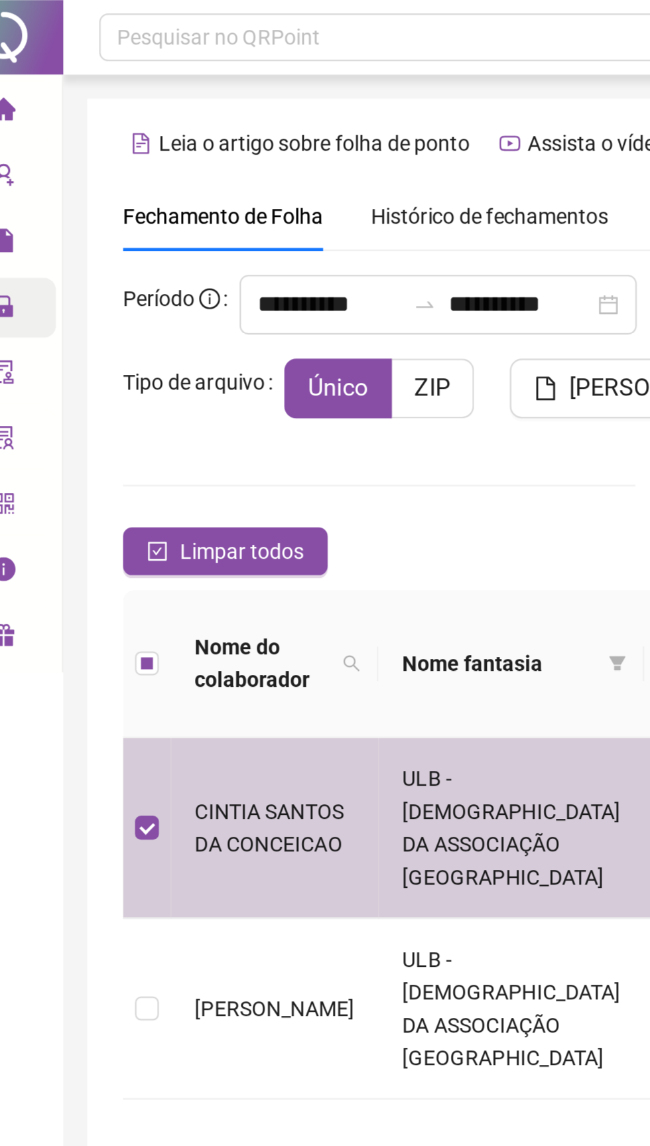
scroll to position [0, 1]
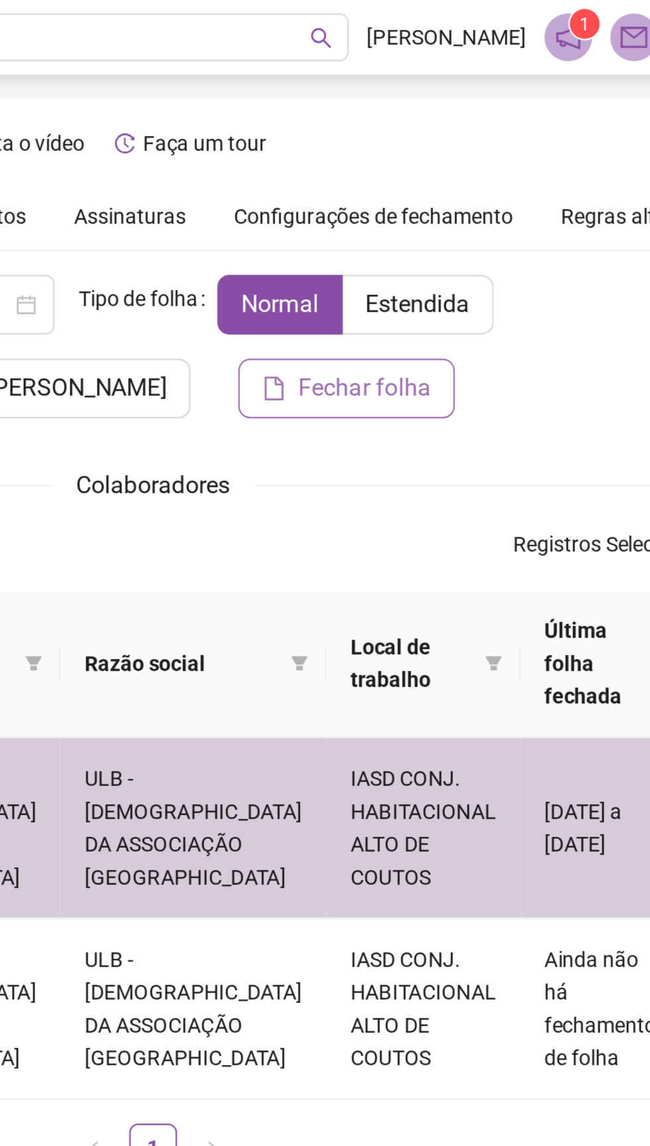
click at [424, 169] on span "Fechar folha" at bounding box center [445, 172] width 59 height 16
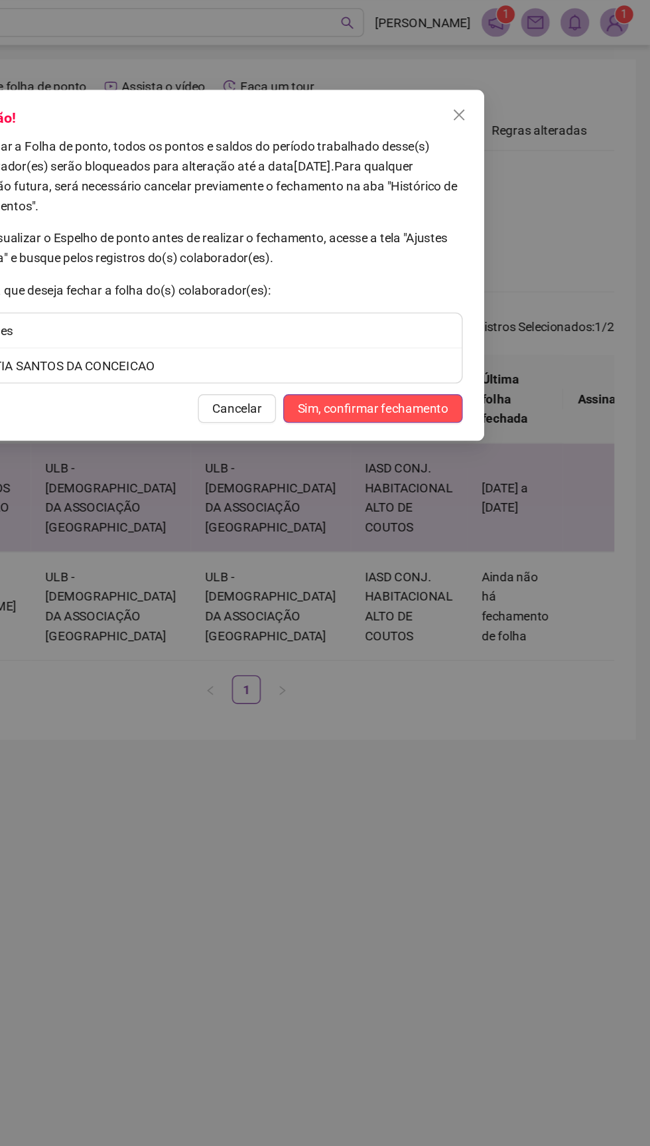
scroll to position [0, 0]
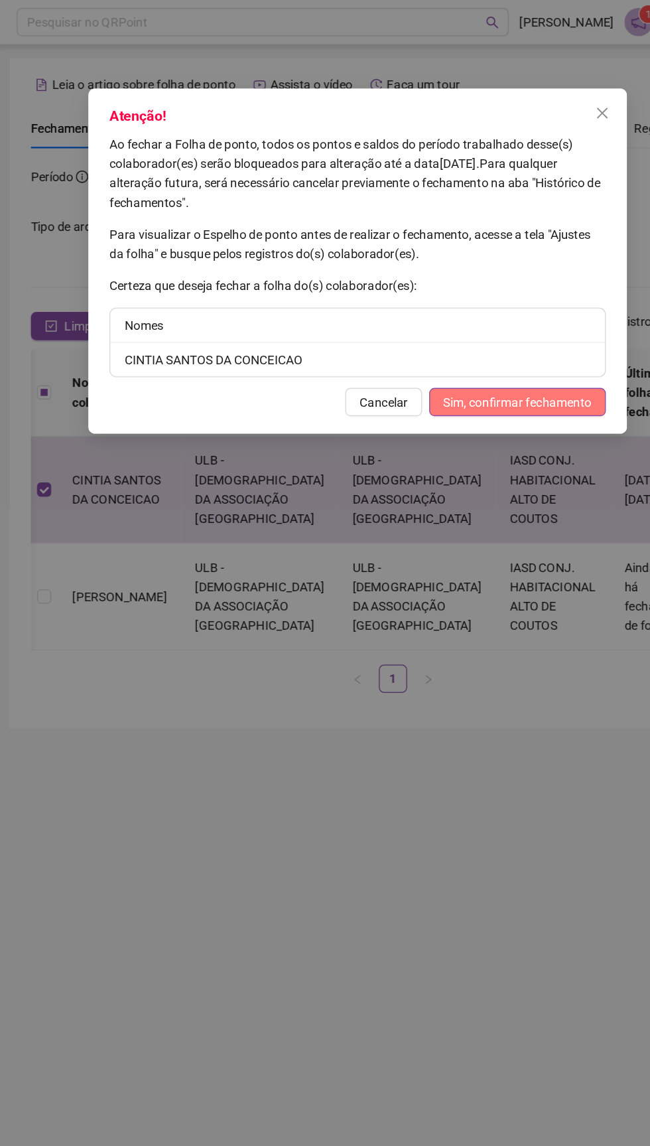
click at [444, 296] on span "Sim, confirmar fechamento" at bounding box center [444, 302] width 111 height 15
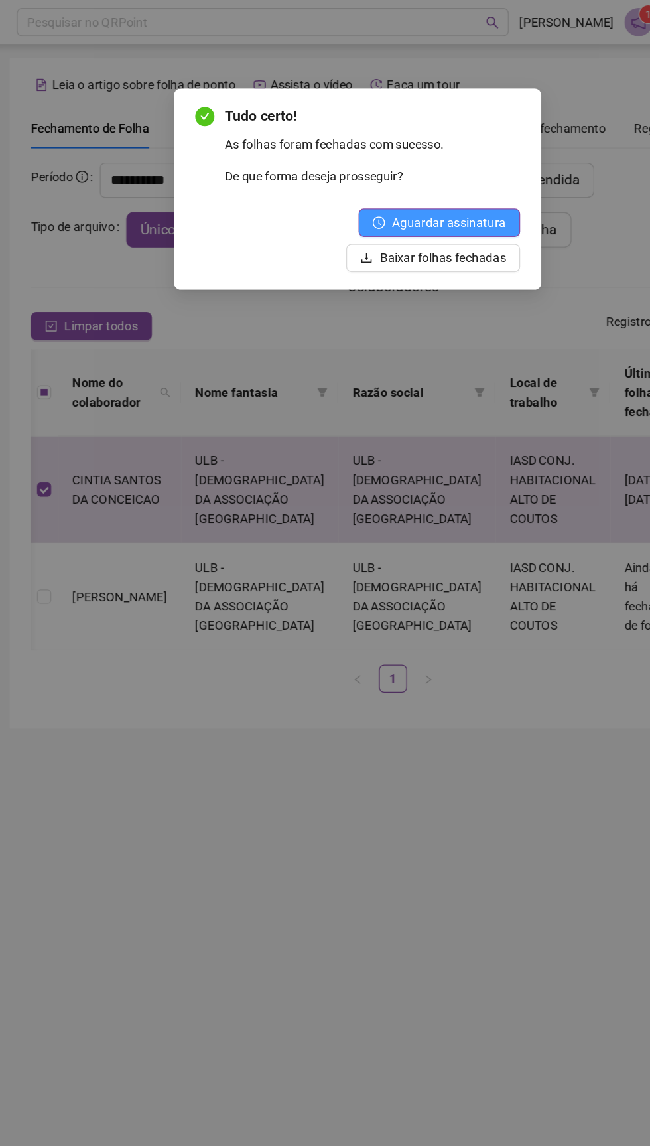
click at [393, 167] on span "Aguardar assinatura" at bounding box center [394, 167] width 86 height 15
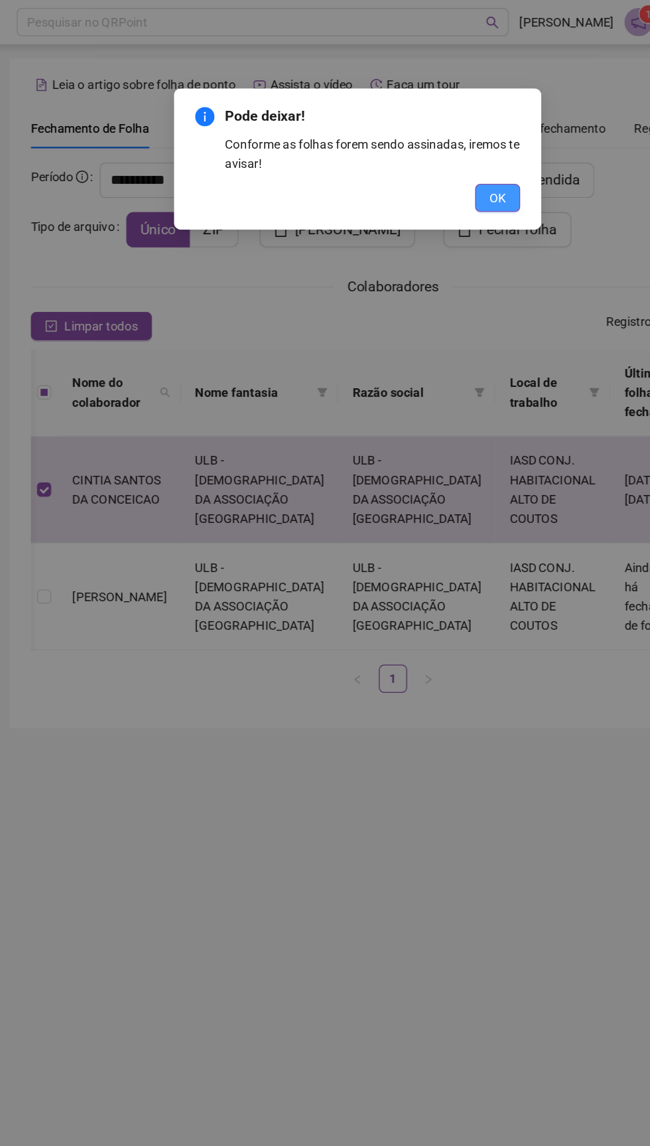
click at [429, 148] on span "OK" at bounding box center [430, 148] width 13 height 15
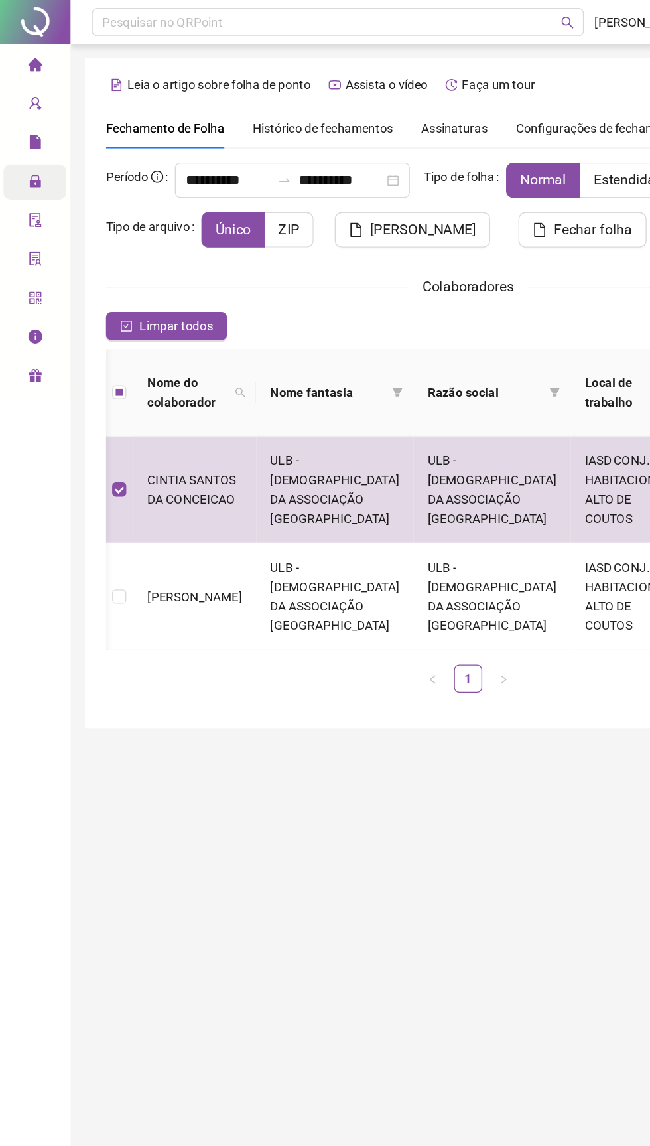
click at [23, 53] on icon "home" at bounding box center [26, 48] width 11 height 10
